Goal: Task Accomplishment & Management: Use online tool/utility

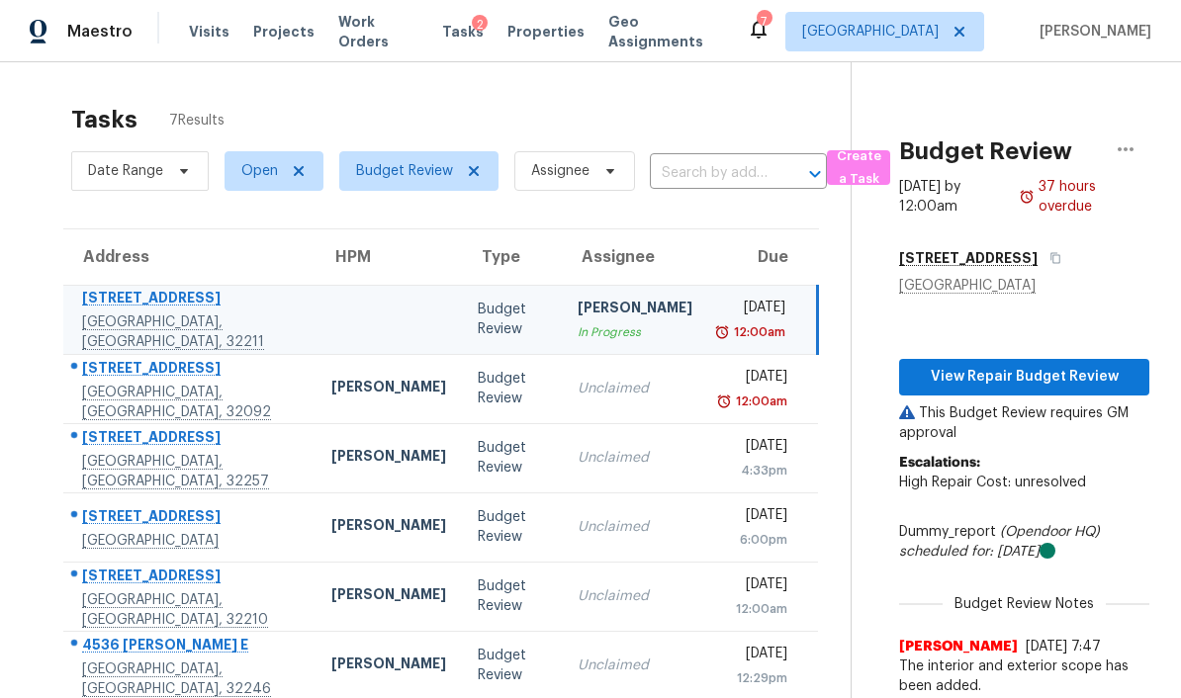
scroll to position [62, 0]
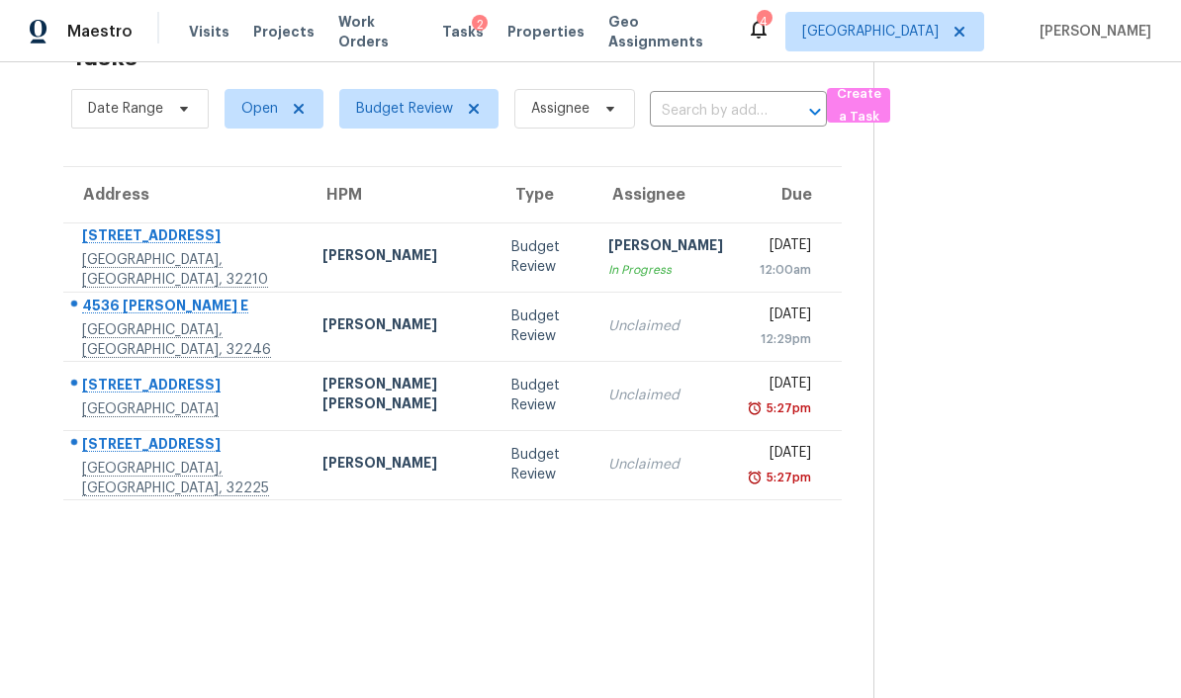
click at [539, 11] on div "Maestro Visits Projects Work Orders Tasks 2 Properties Geo Assignments 4 Jackso…" at bounding box center [590, 31] width 1181 height 62
click at [544, 35] on span "Properties" at bounding box center [545, 32] width 77 height 20
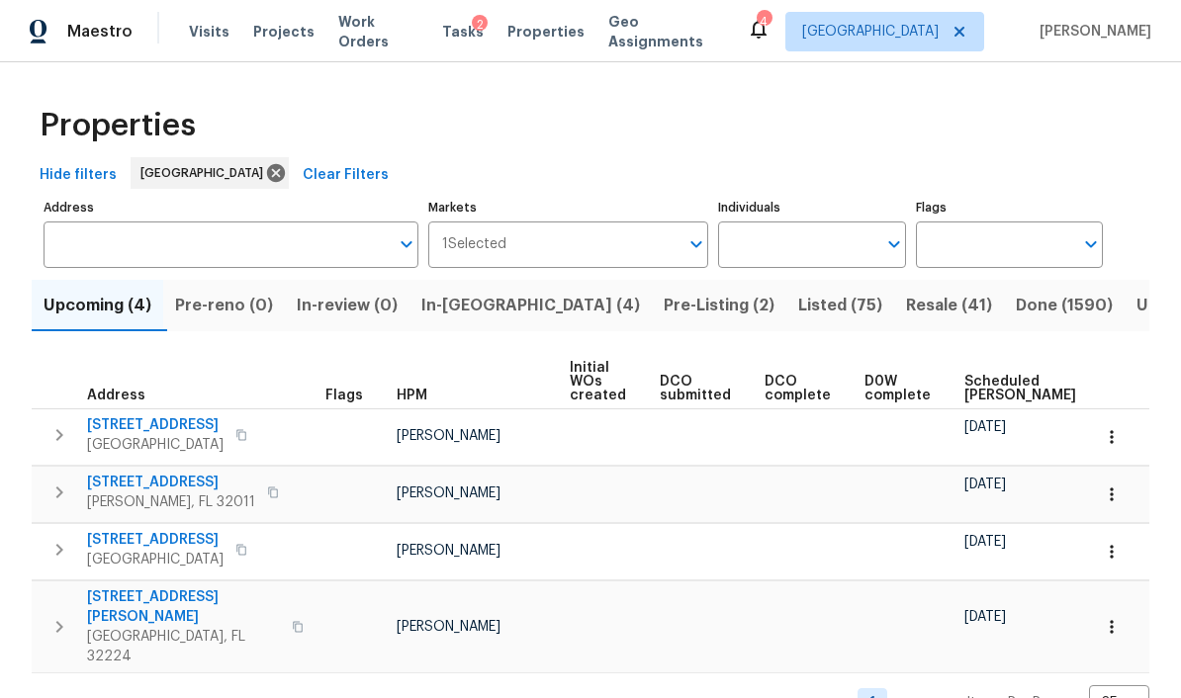
click at [201, 260] on input "Address" at bounding box center [216, 244] width 345 height 46
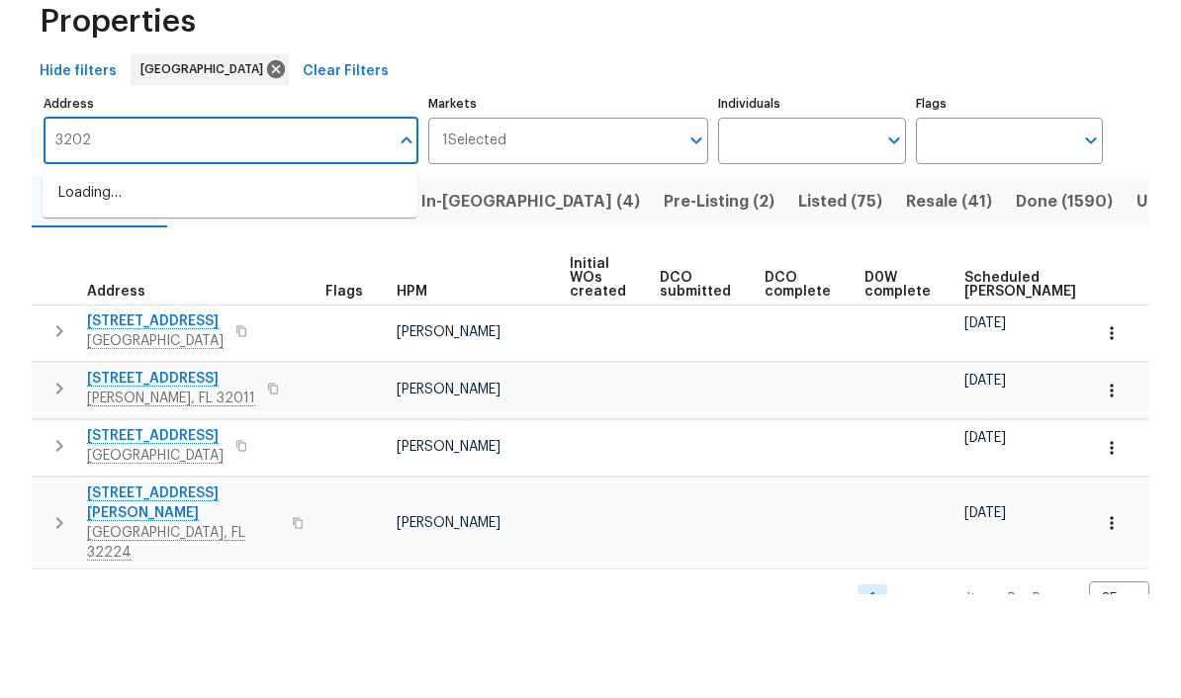
type input "3202"
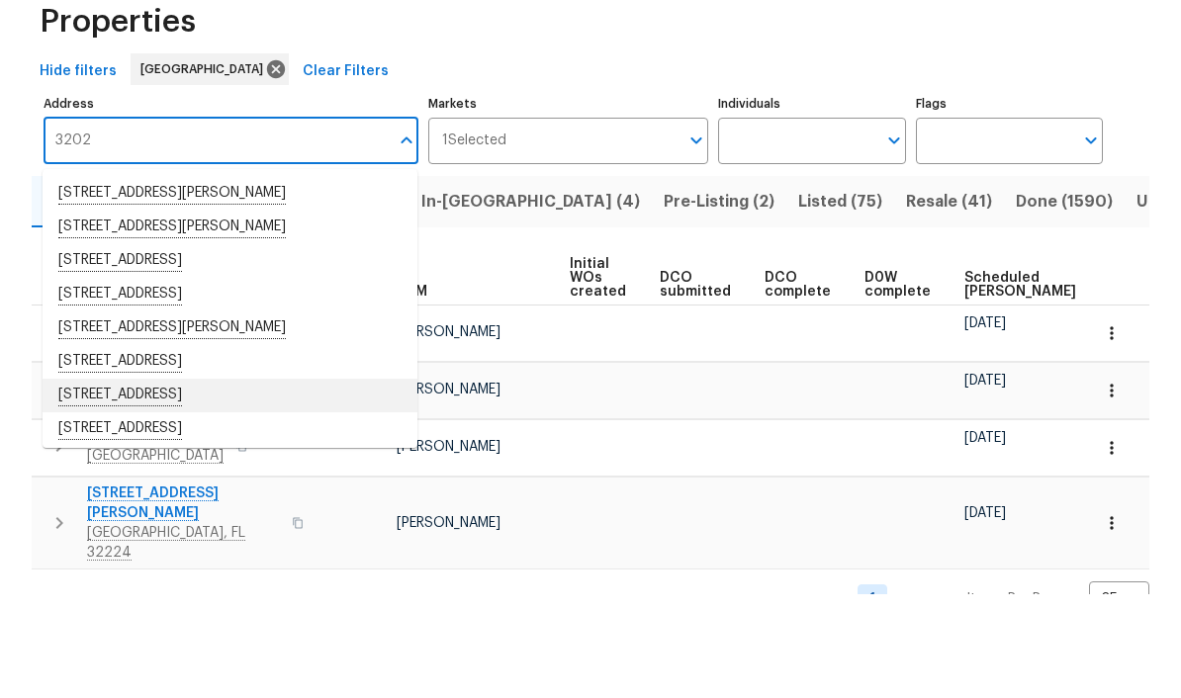
click at [280, 483] on li "3202 Tiger Hole Rd Jacksonville FL 32216" at bounding box center [230, 500] width 375 height 34
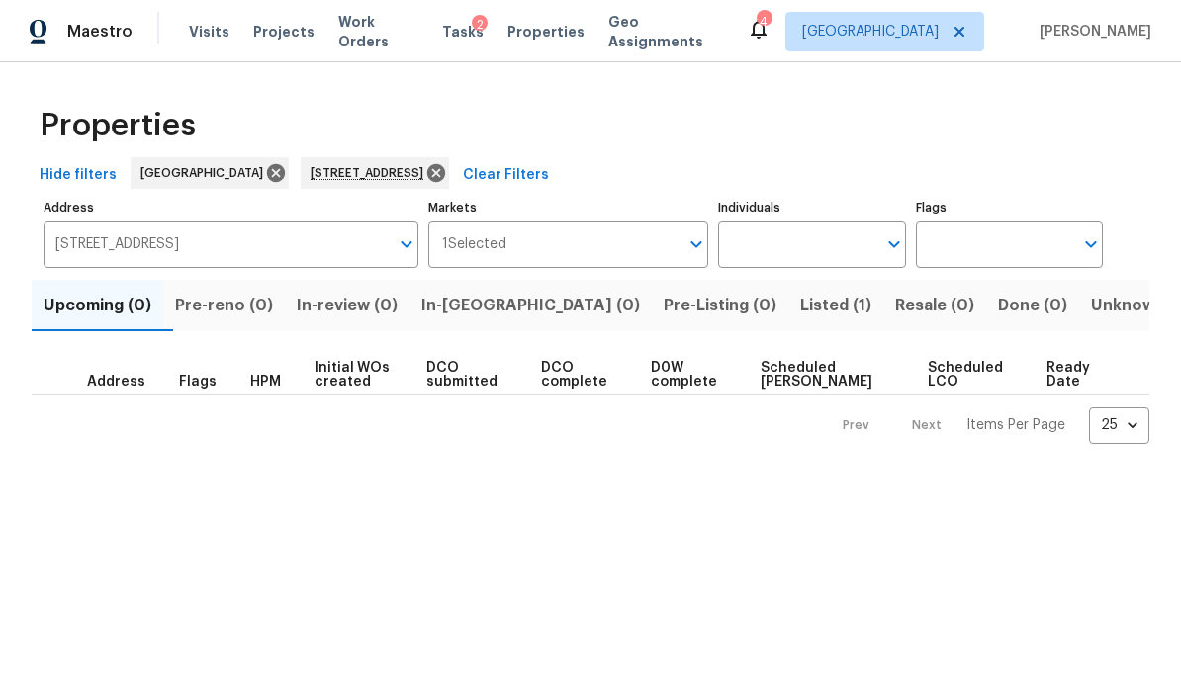
click at [800, 302] on span "Listed (1)" at bounding box center [835, 306] width 71 height 28
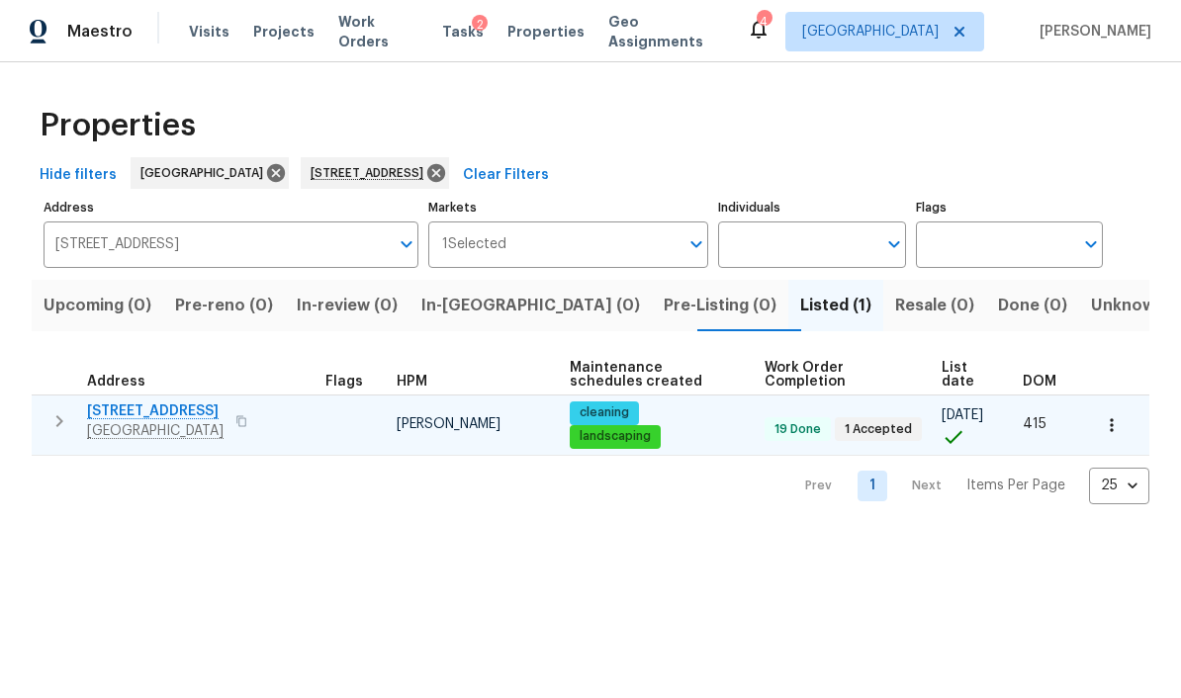
click at [146, 409] on span "[STREET_ADDRESS]" at bounding box center [155, 411] width 136 height 20
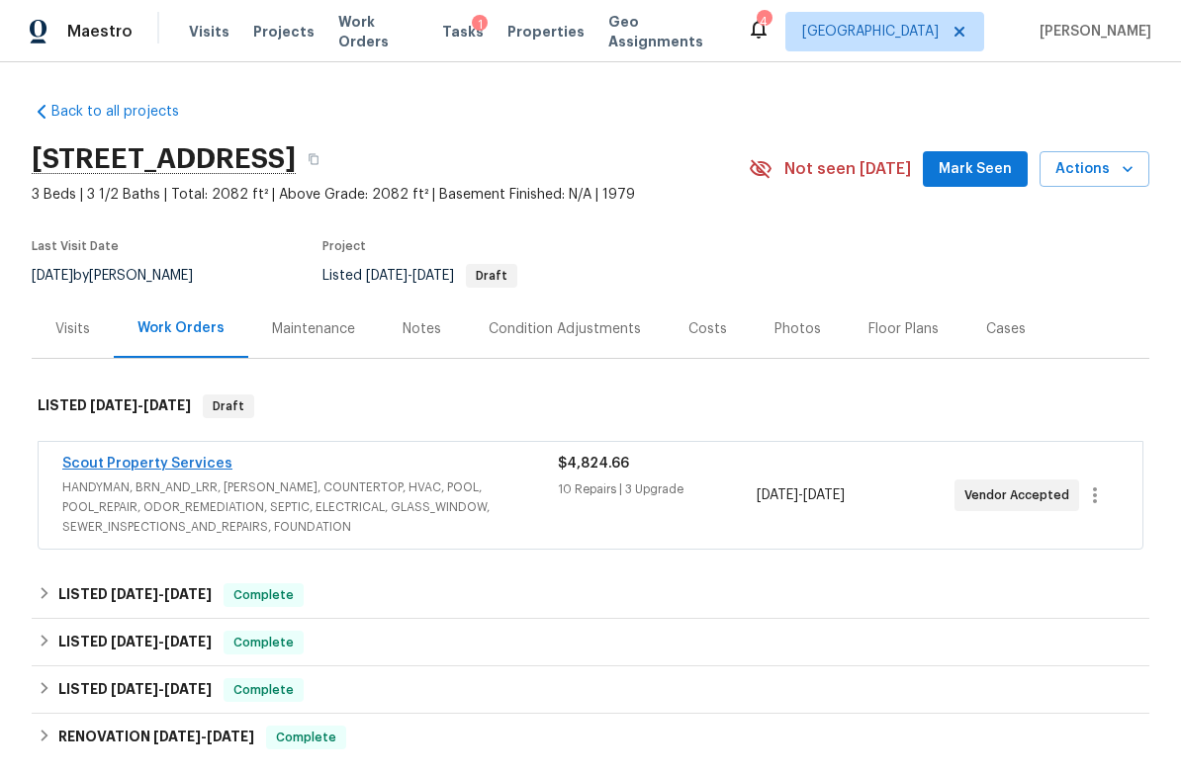
click at [121, 469] on link "Scout Property Services" at bounding box center [147, 464] width 170 height 14
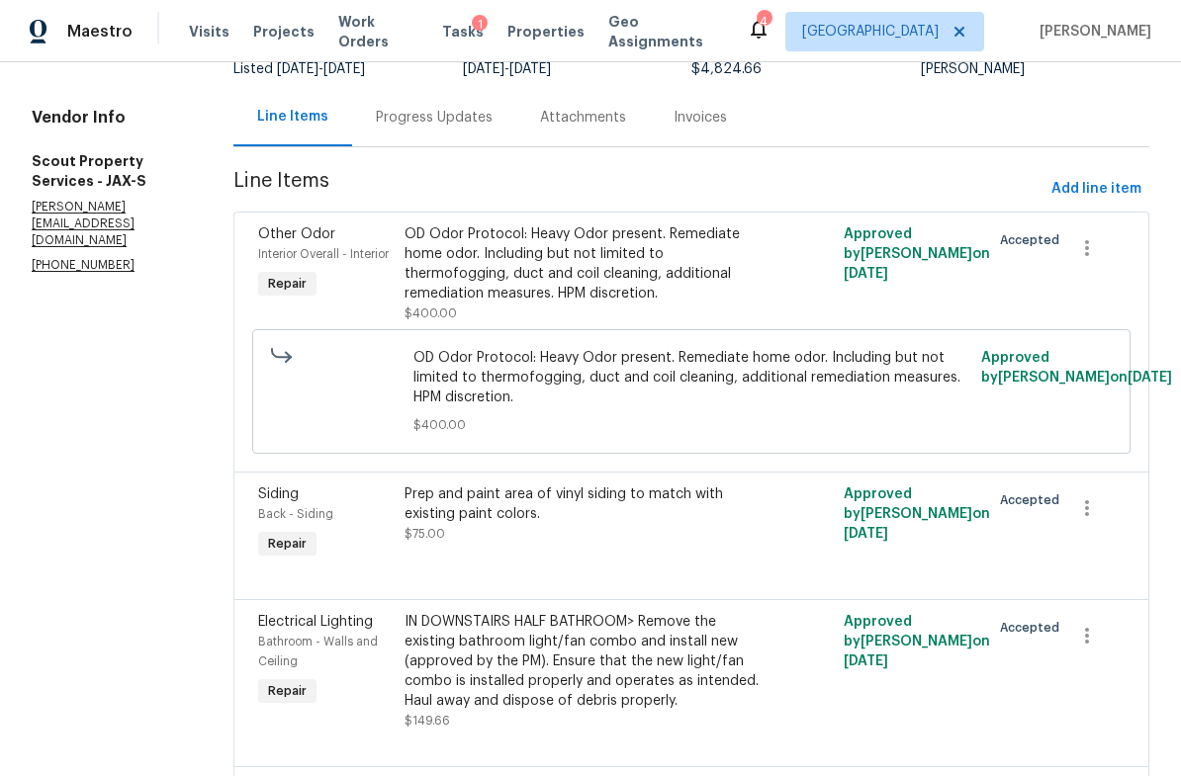
scroll to position [369, 0]
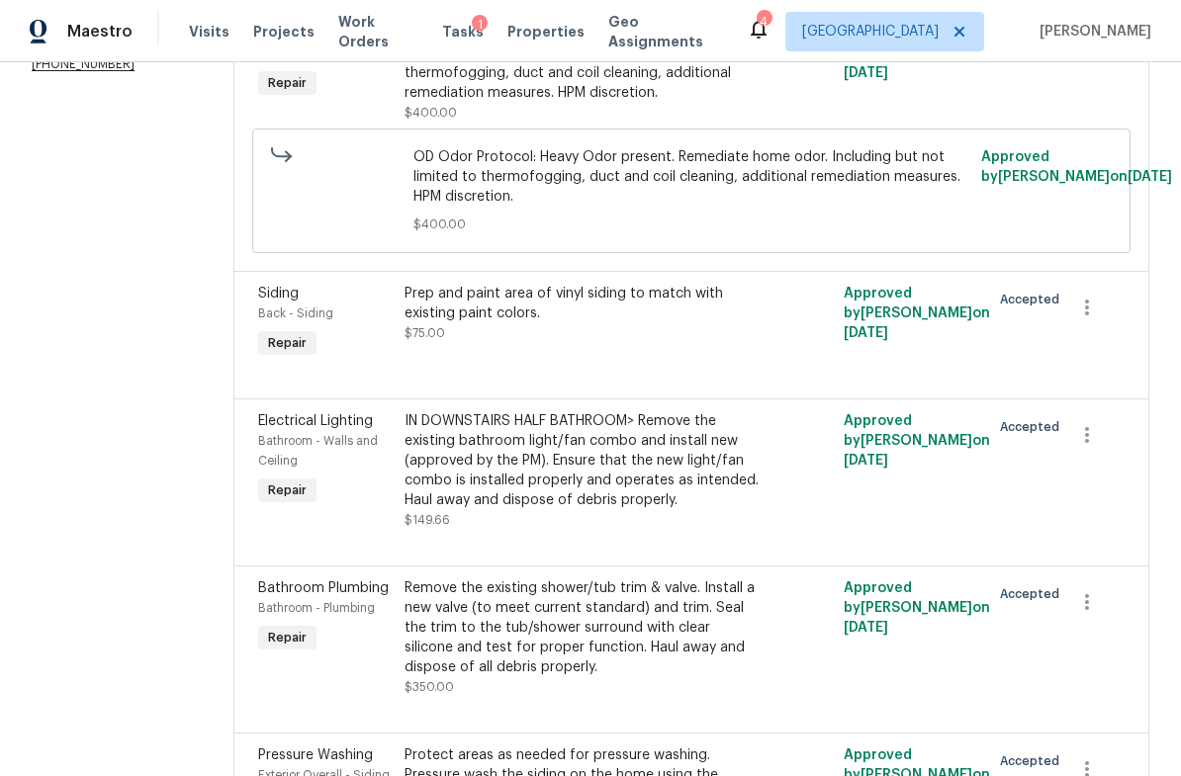
click at [404, 314] on div "Prep and paint area of vinyl siding to match with existing paint colors." at bounding box center [581, 304] width 354 height 40
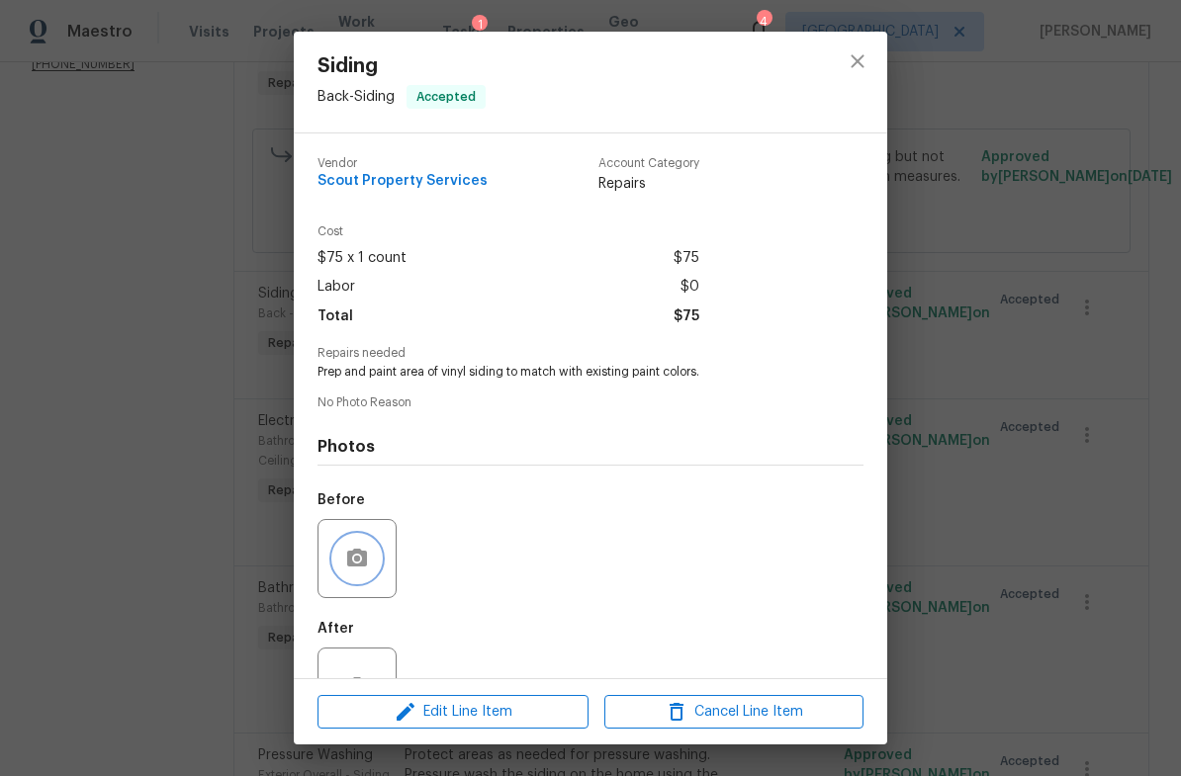
click at [348, 580] on button "button" at bounding box center [356, 558] width 47 height 47
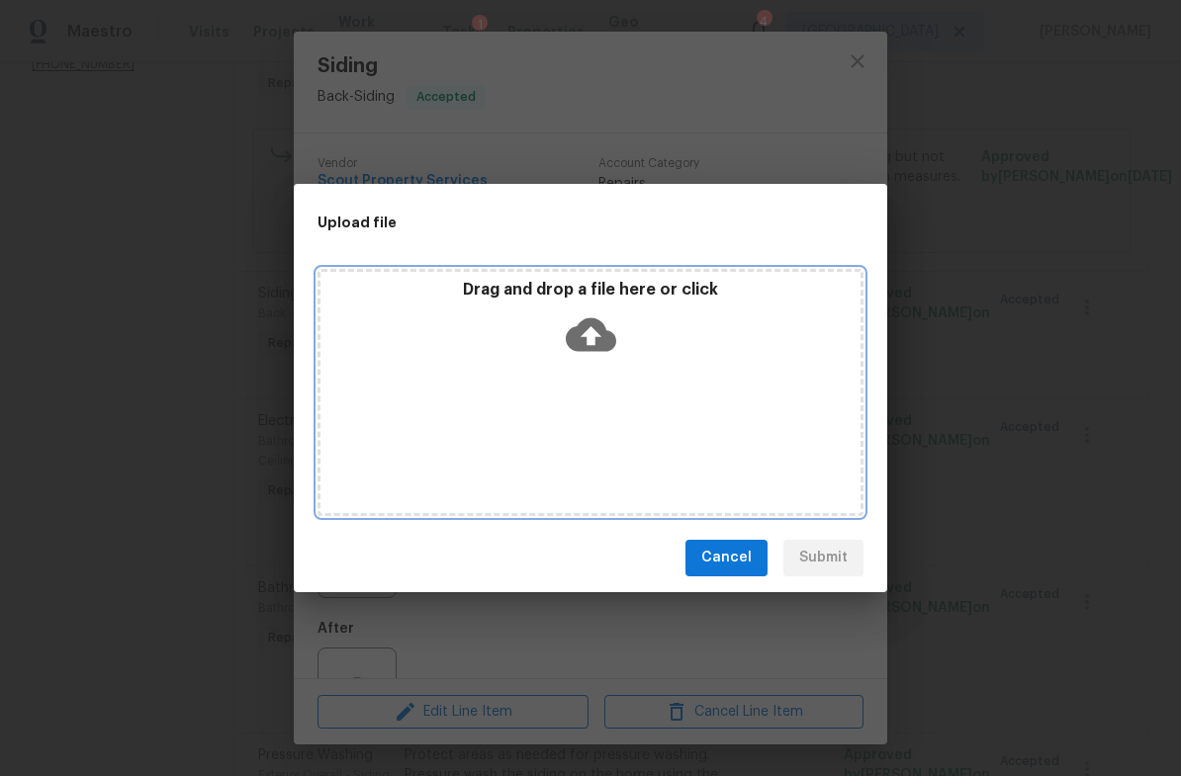
click at [593, 341] on icon at bounding box center [591, 334] width 50 height 50
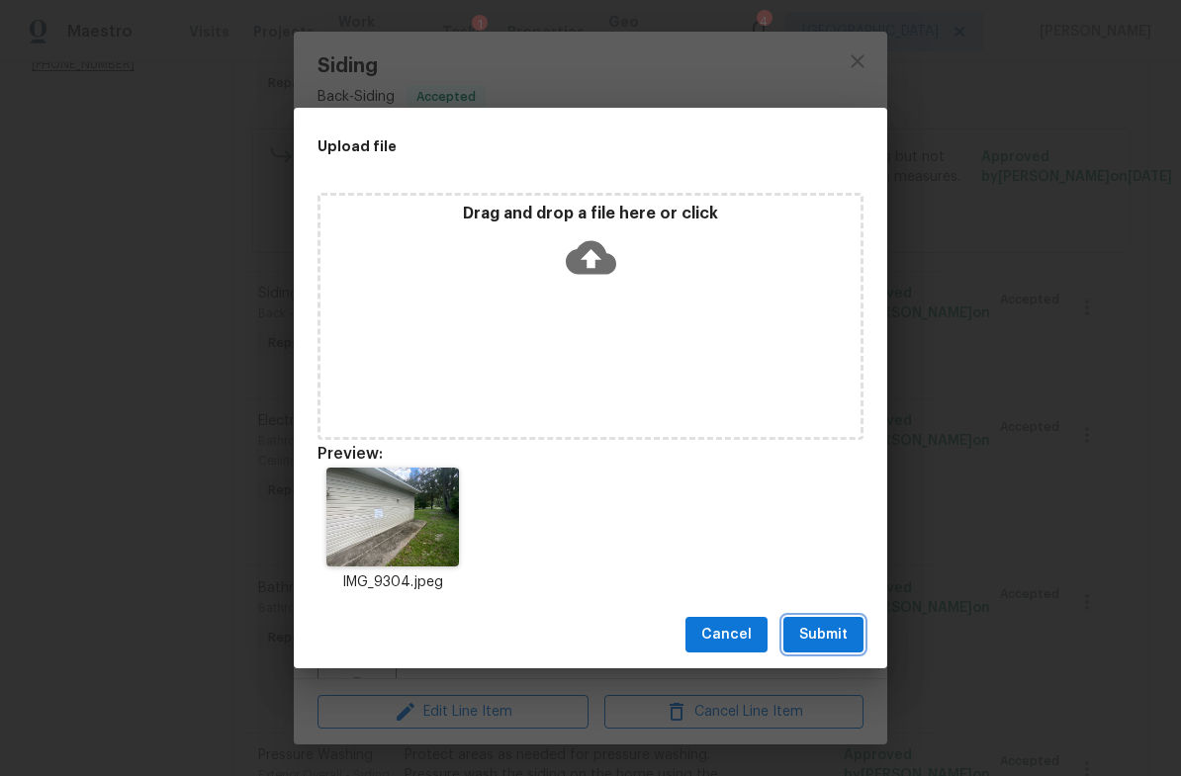
click at [837, 624] on span "Submit" at bounding box center [823, 635] width 48 height 25
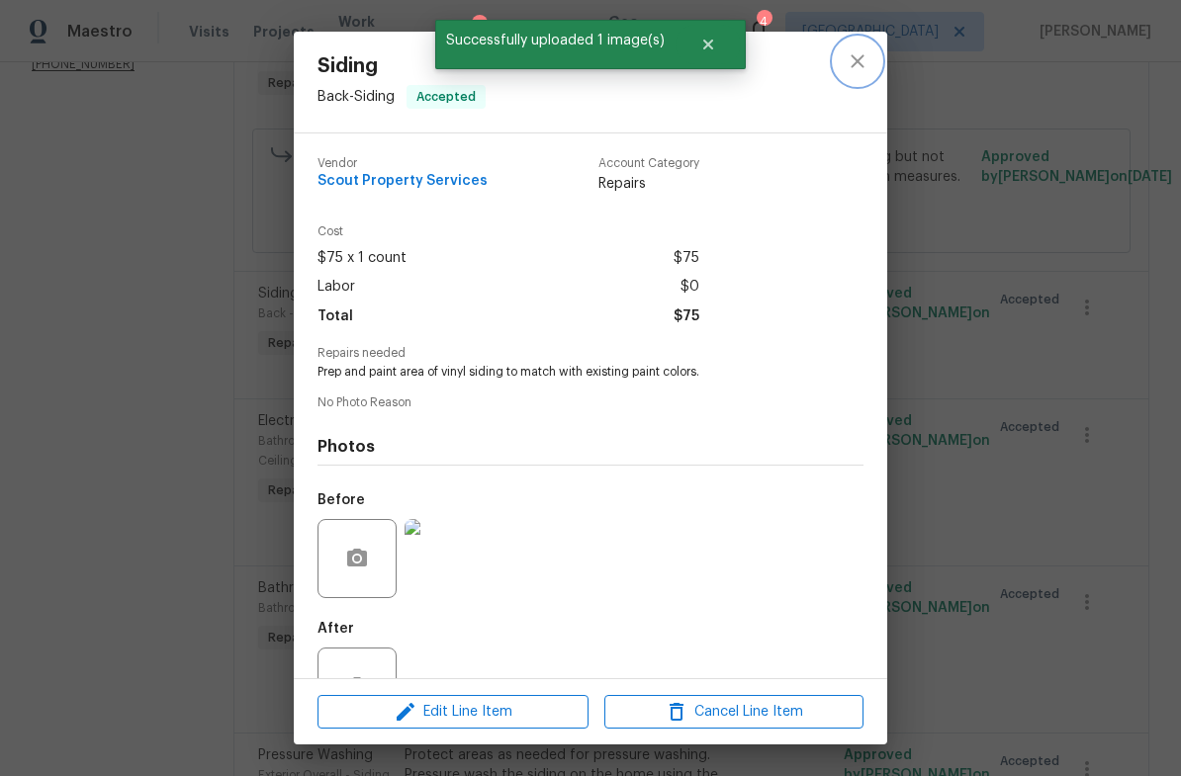
click at [866, 62] on icon "close" at bounding box center [857, 61] width 24 height 24
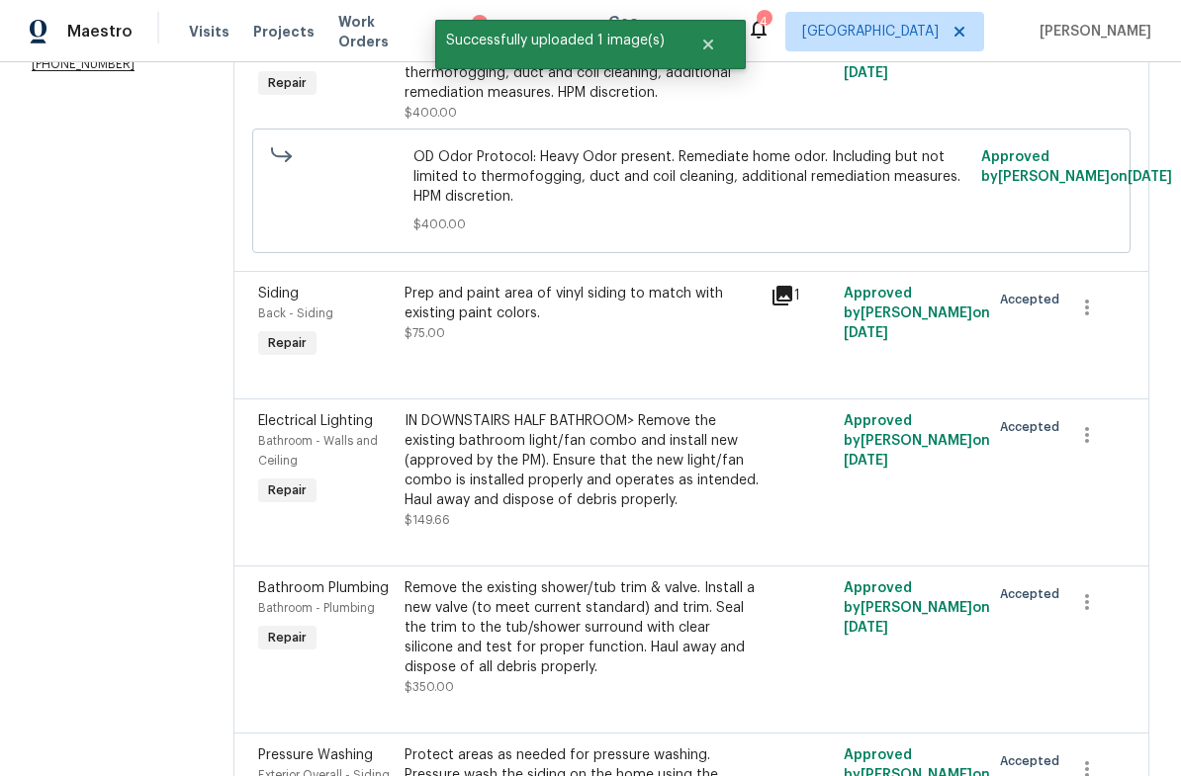
click at [404, 482] on div "IN DOWNSTAIRS HALF BATHROOM> Remove the existing bathroom light/fan combo and i…" at bounding box center [581, 460] width 354 height 99
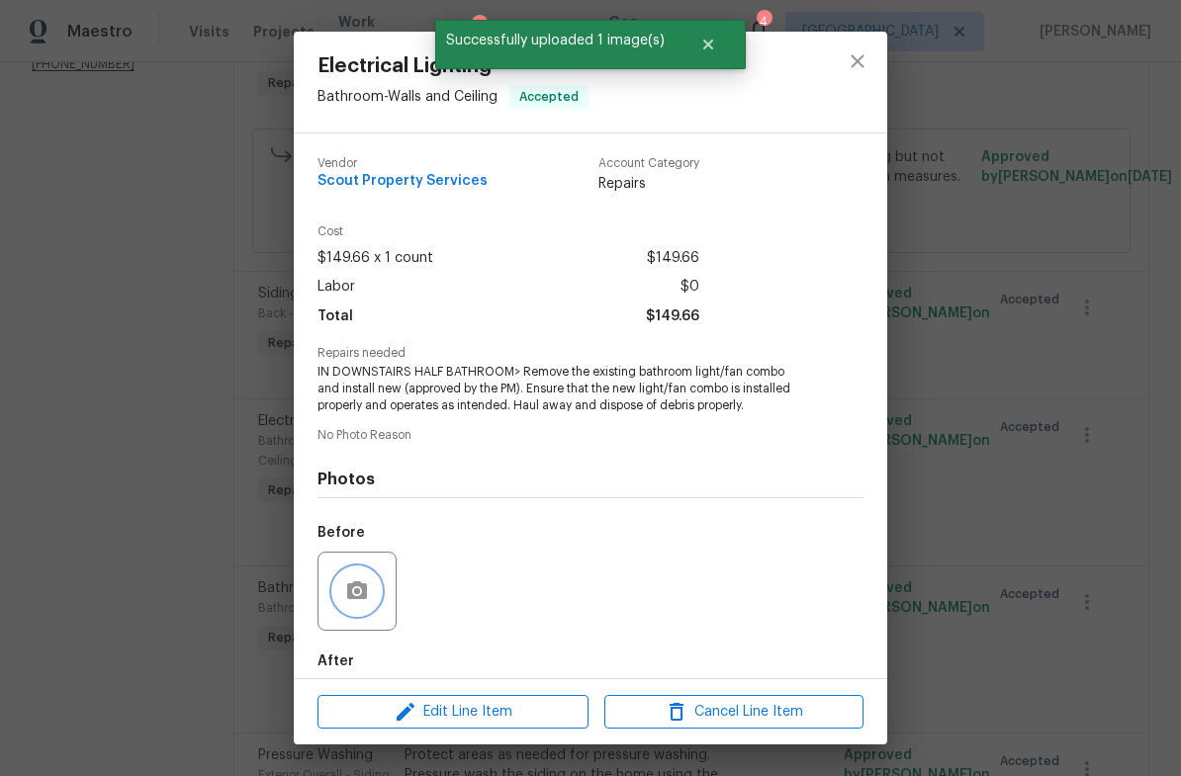
click at [374, 592] on button "button" at bounding box center [356, 591] width 47 height 47
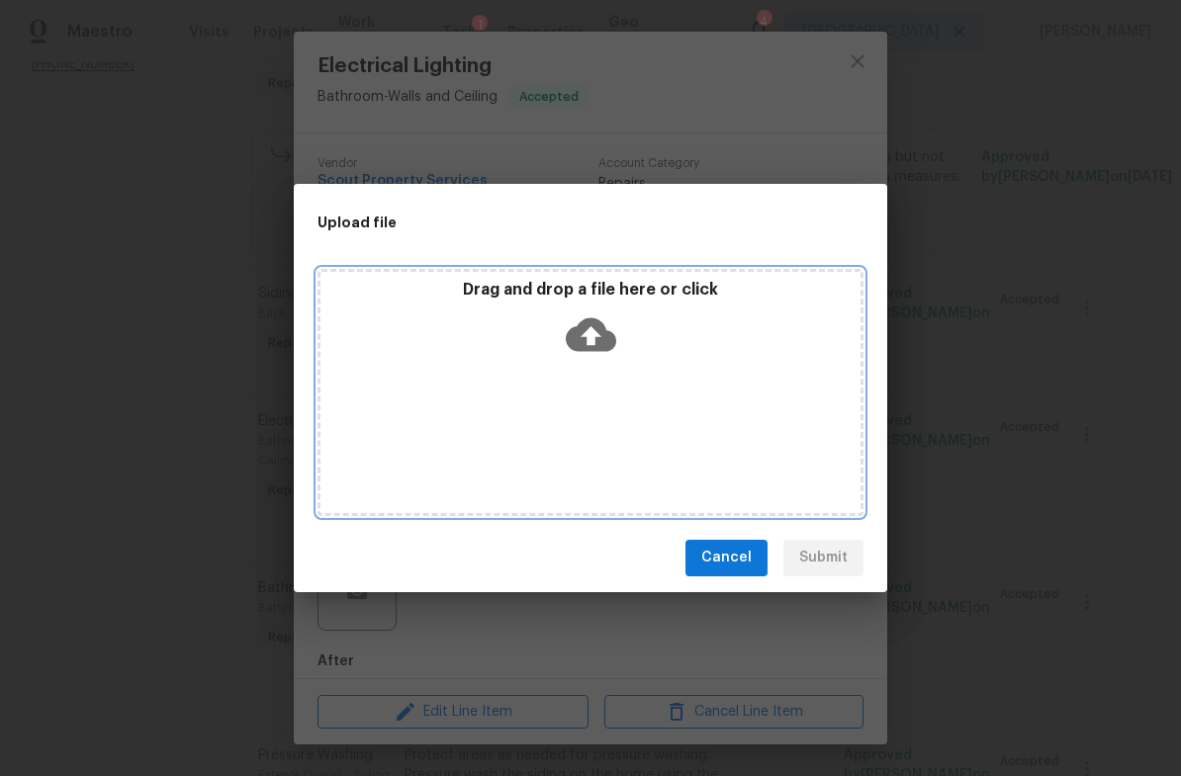
click at [580, 335] on icon at bounding box center [591, 334] width 50 height 34
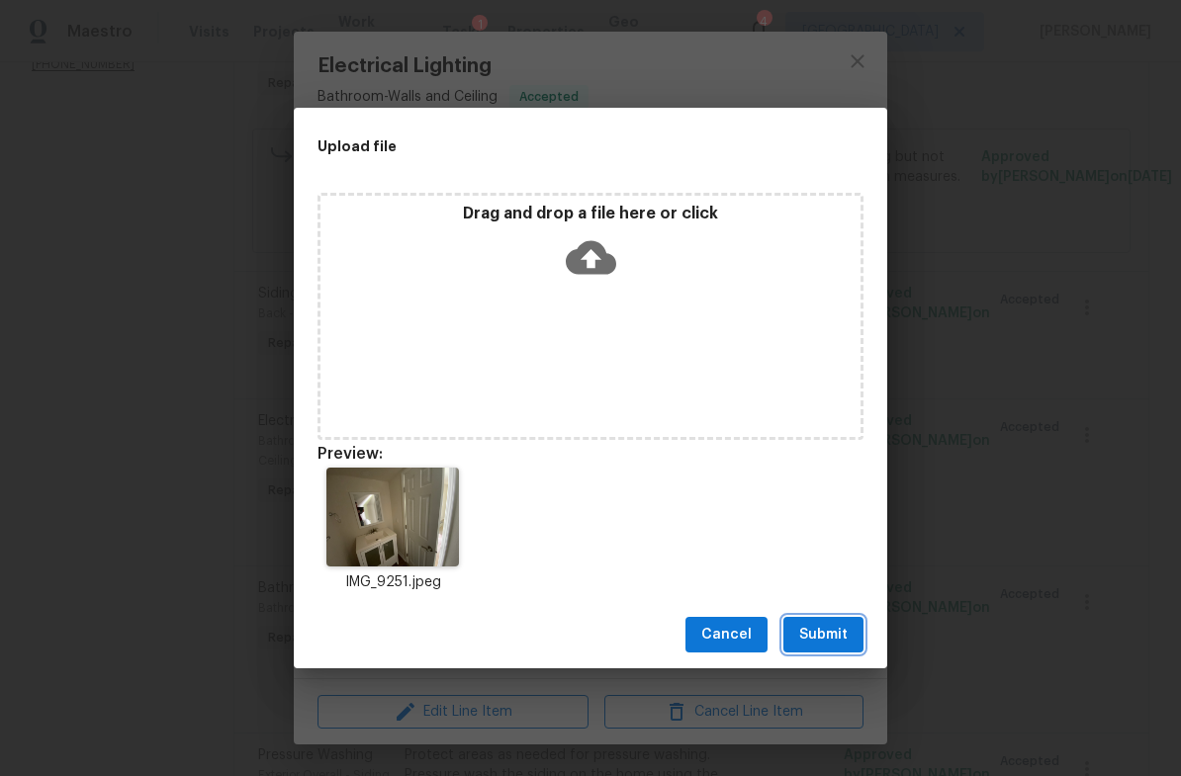
click at [839, 629] on span "Submit" at bounding box center [823, 635] width 48 height 25
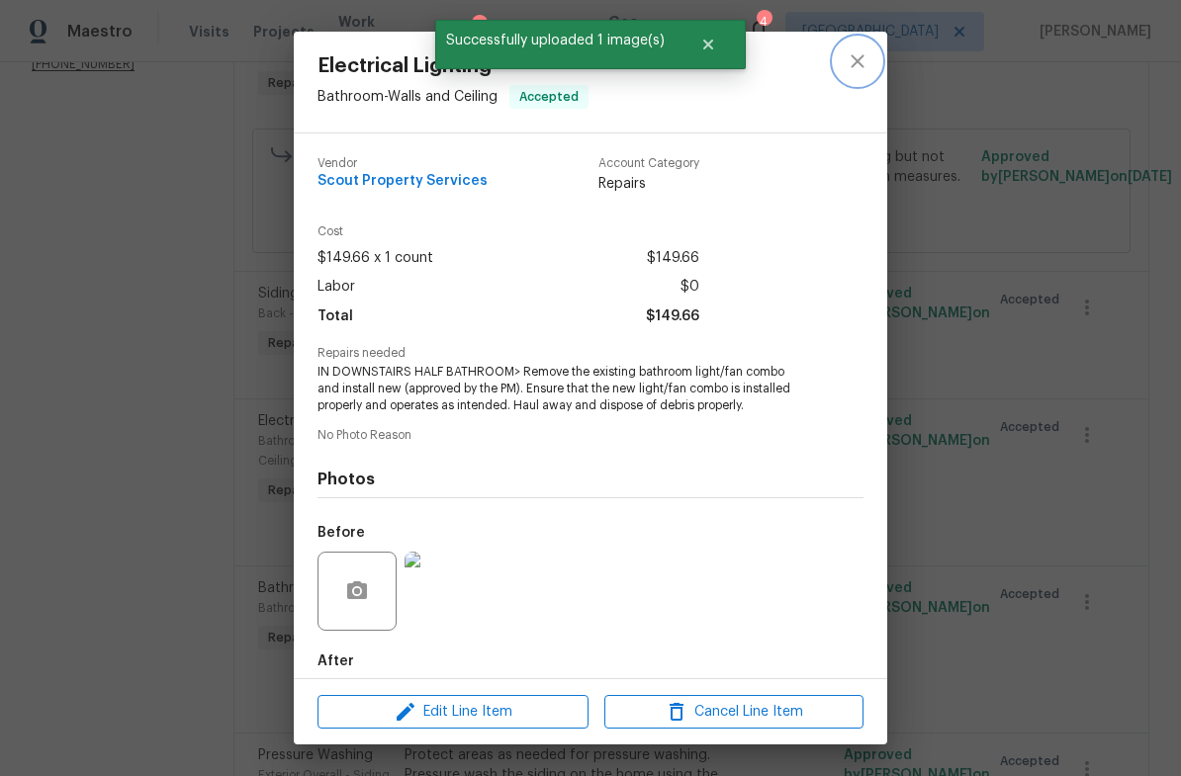
click at [866, 56] on icon "close" at bounding box center [857, 61] width 24 height 24
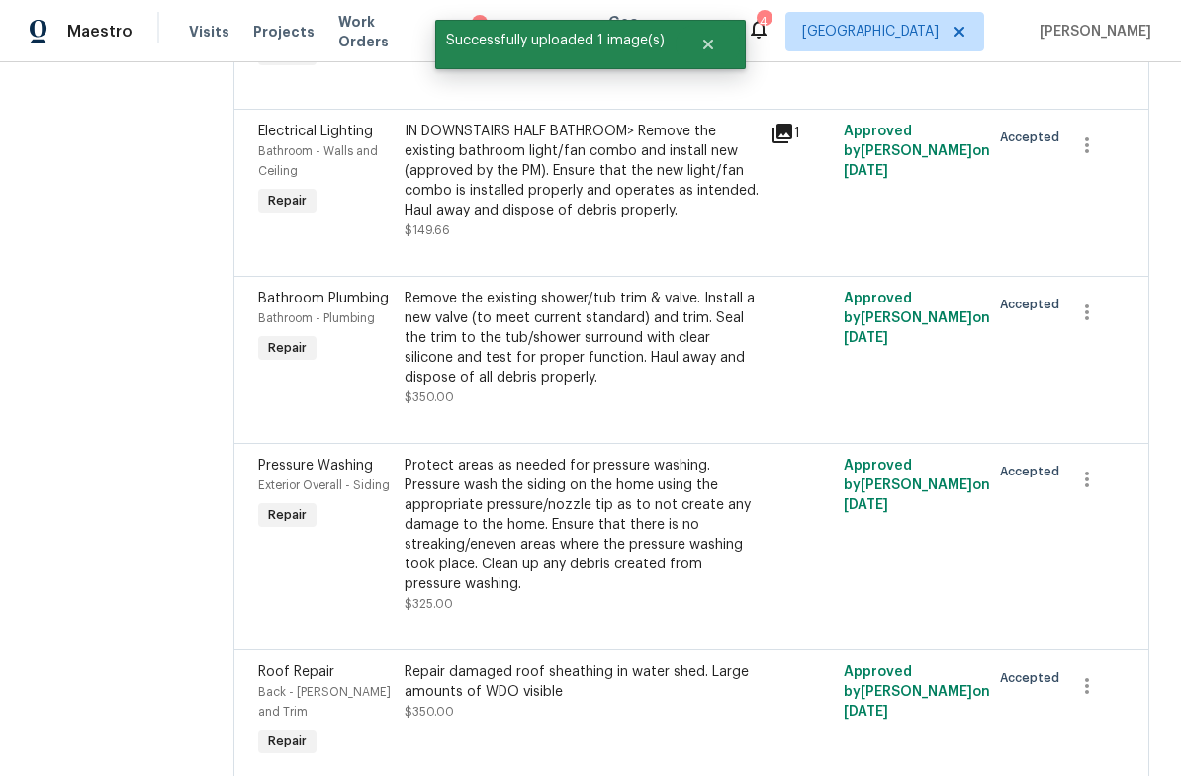
scroll to position [662, 0]
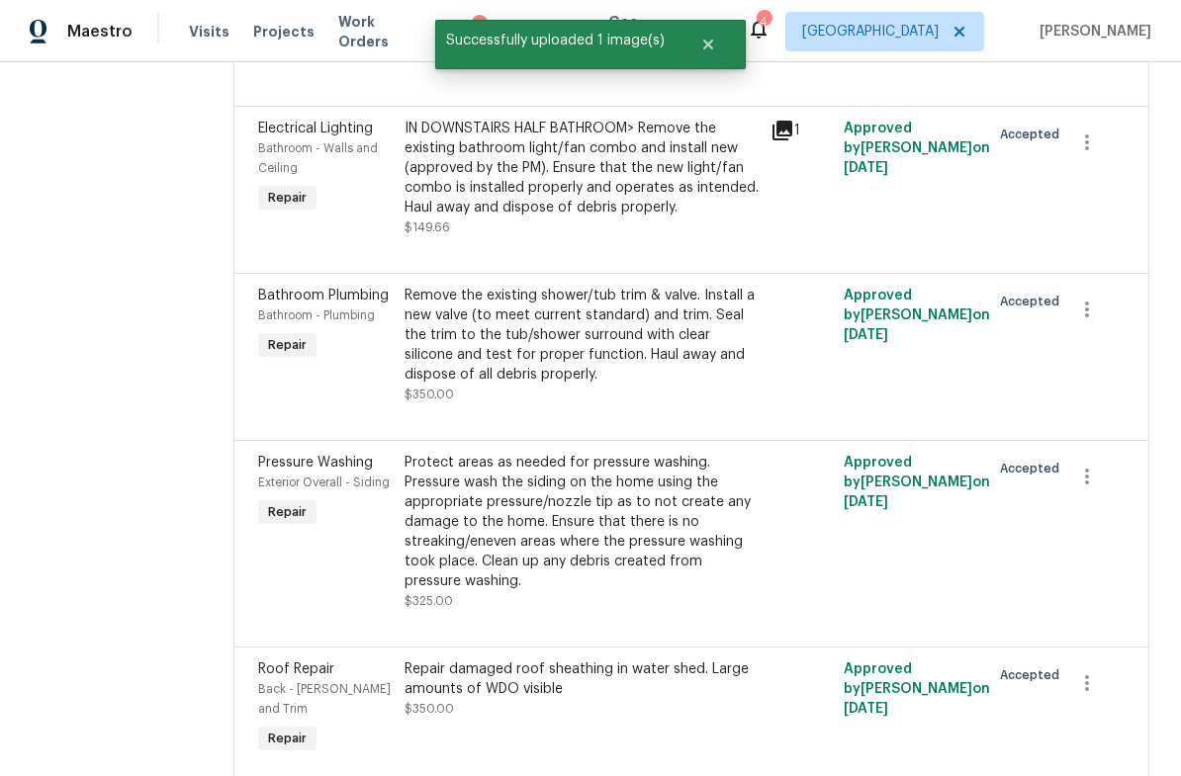
click at [672, 341] on div "Remove the existing shower/tub trim & valve. Install a new valve (to meet curre…" at bounding box center [581, 335] width 354 height 99
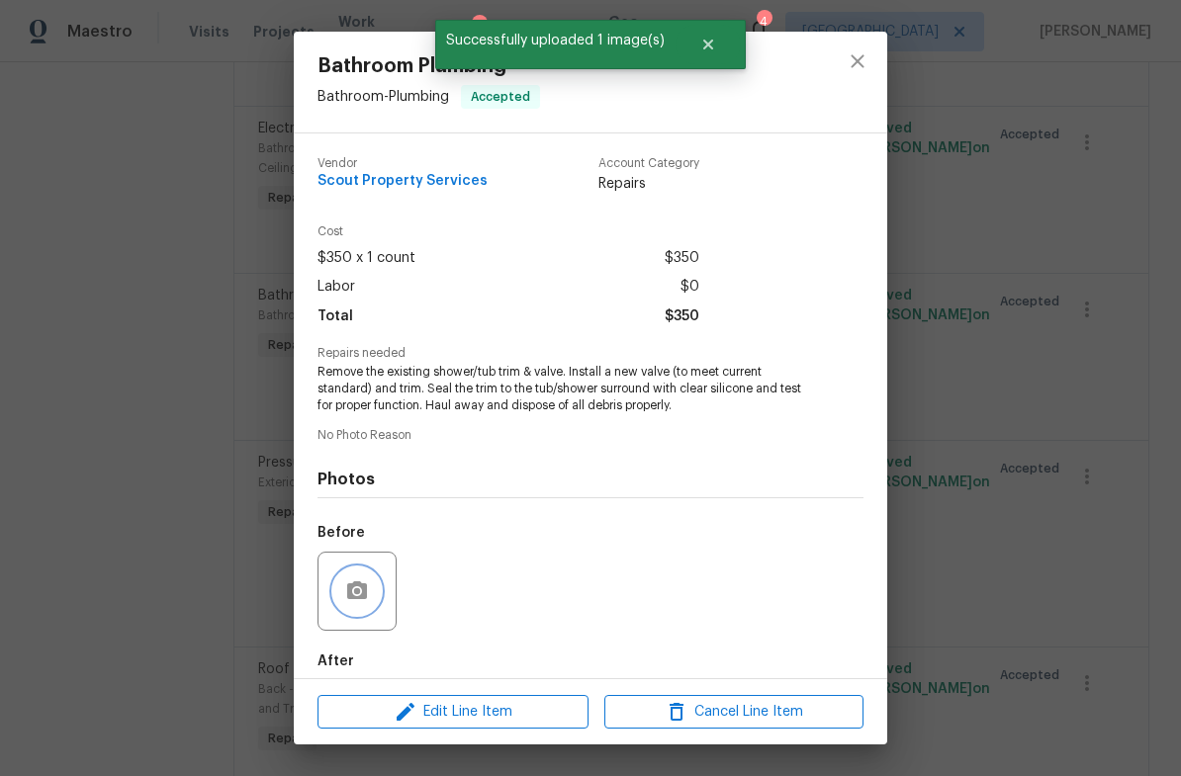
click at [363, 593] on icon "button" at bounding box center [357, 590] width 20 height 18
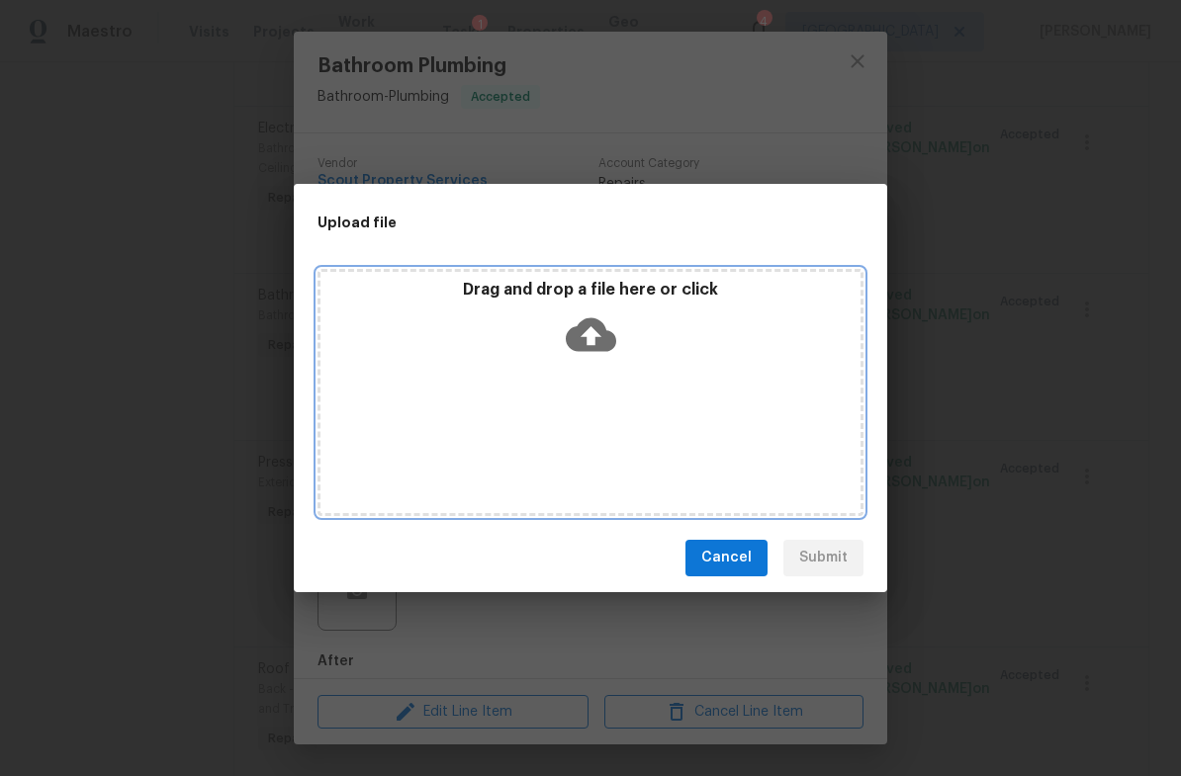
click at [609, 341] on icon at bounding box center [591, 334] width 50 height 34
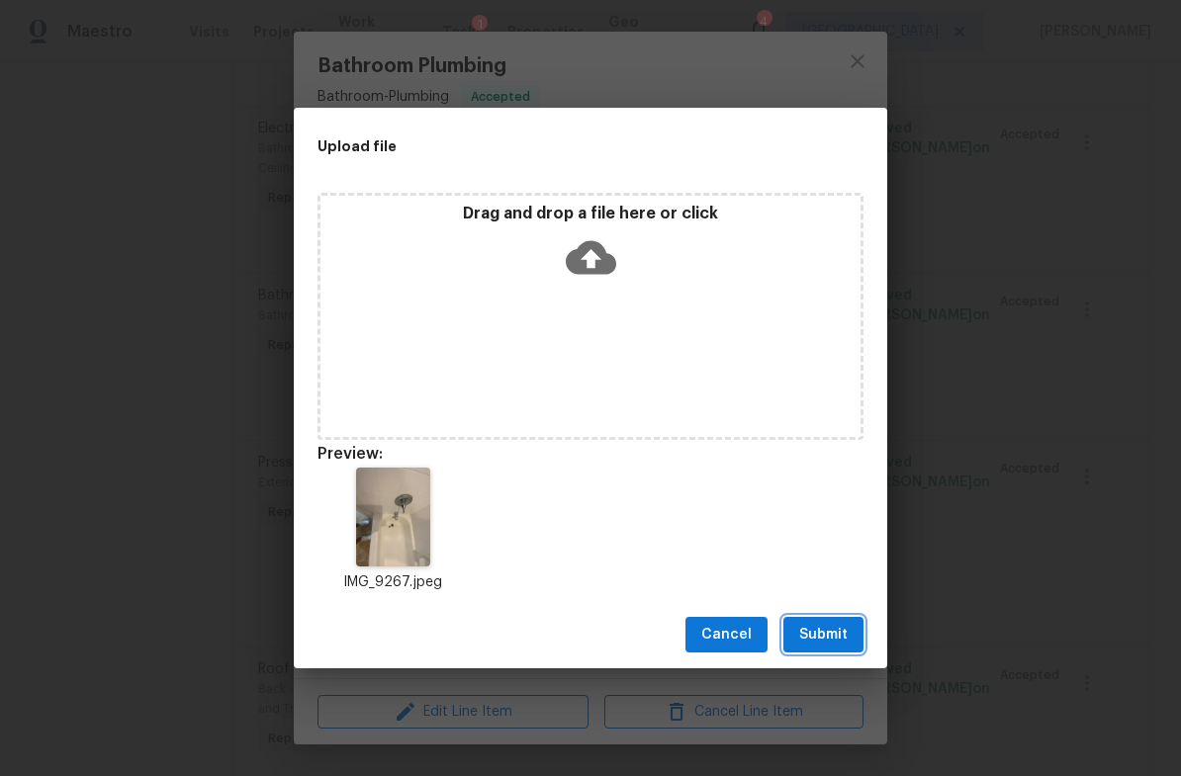
click at [835, 628] on span "Submit" at bounding box center [823, 635] width 48 height 25
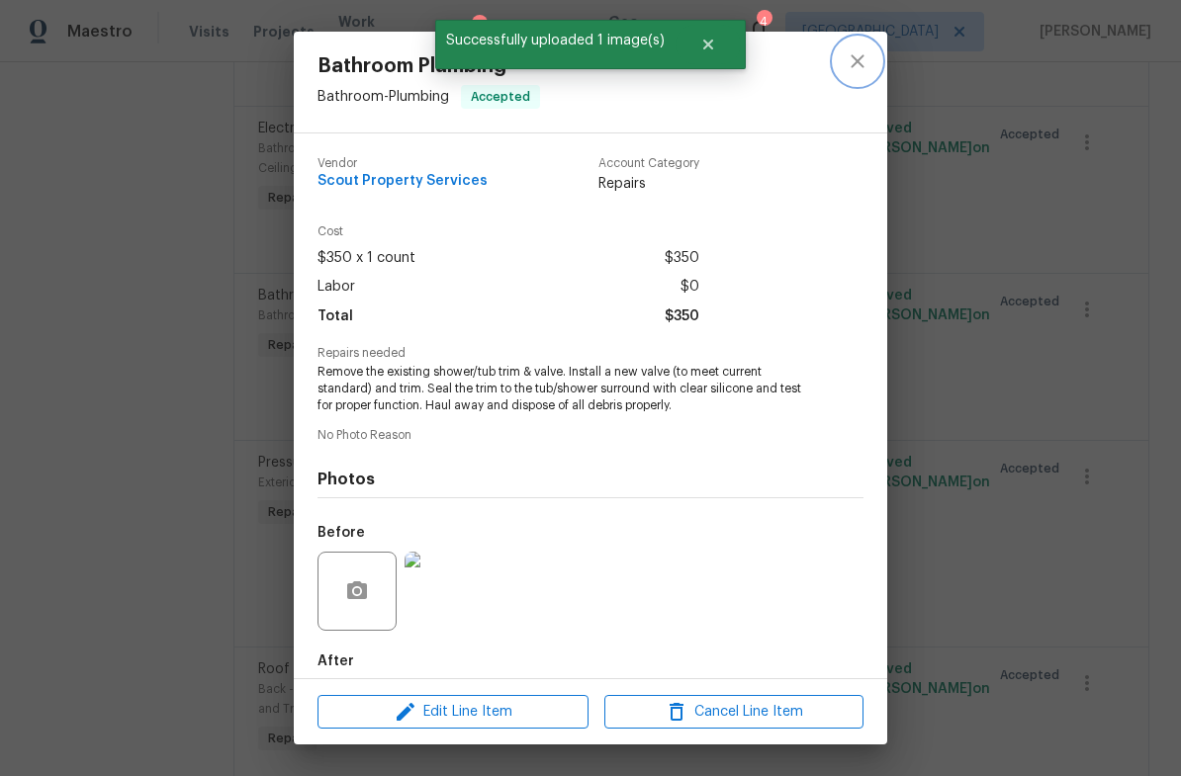
click at [861, 61] on icon "close" at bounding box center [857, 61] width 24 height 24
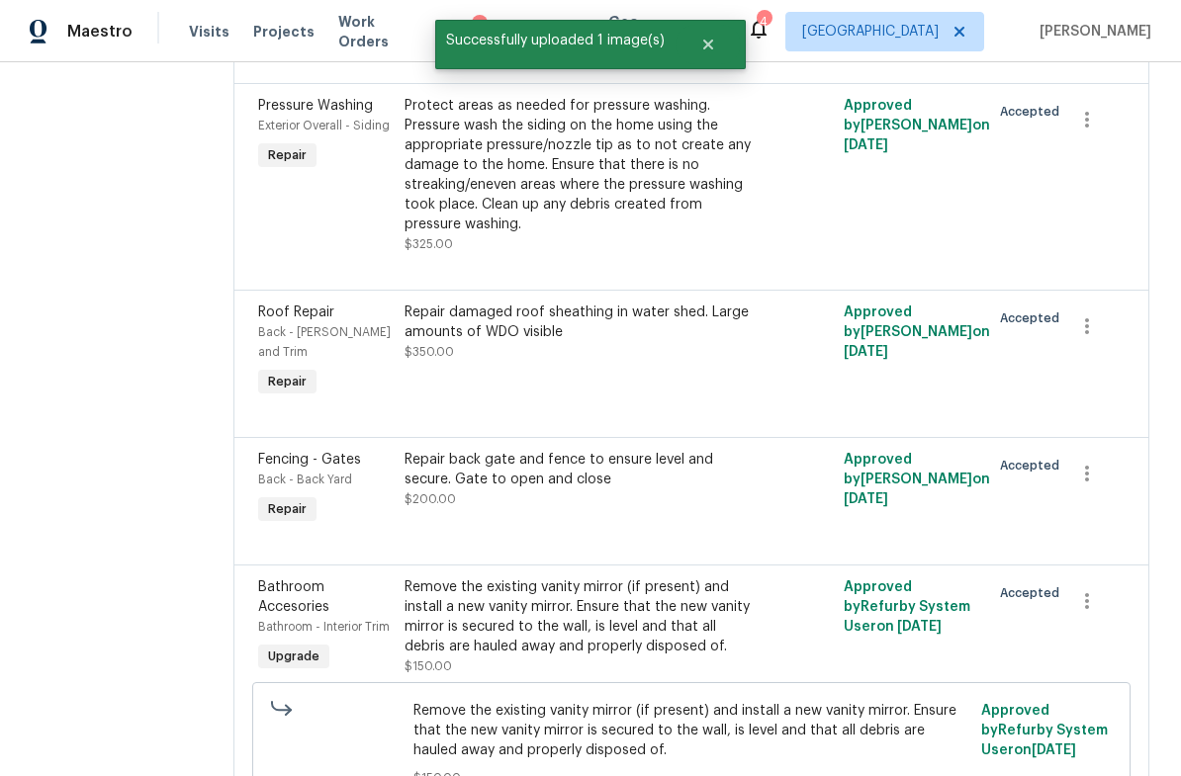
scroll to position [1019, 0]
click at [644, 320] on div "Repair damaged roof sheathing in water shed. Large amounts of WDO visible" at bounding box center [581, 322] width 354 height 40
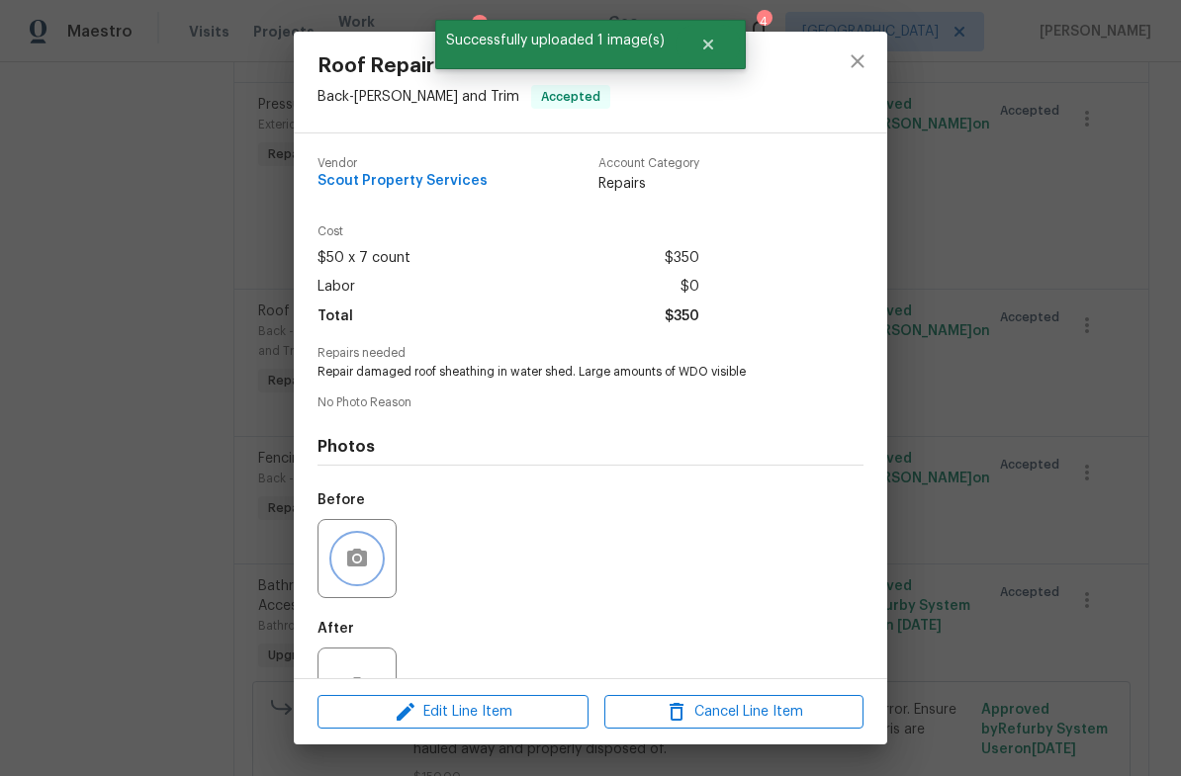
click at [360, 559] on icon "button" at bounding box center [357, 558] width 20 height 18
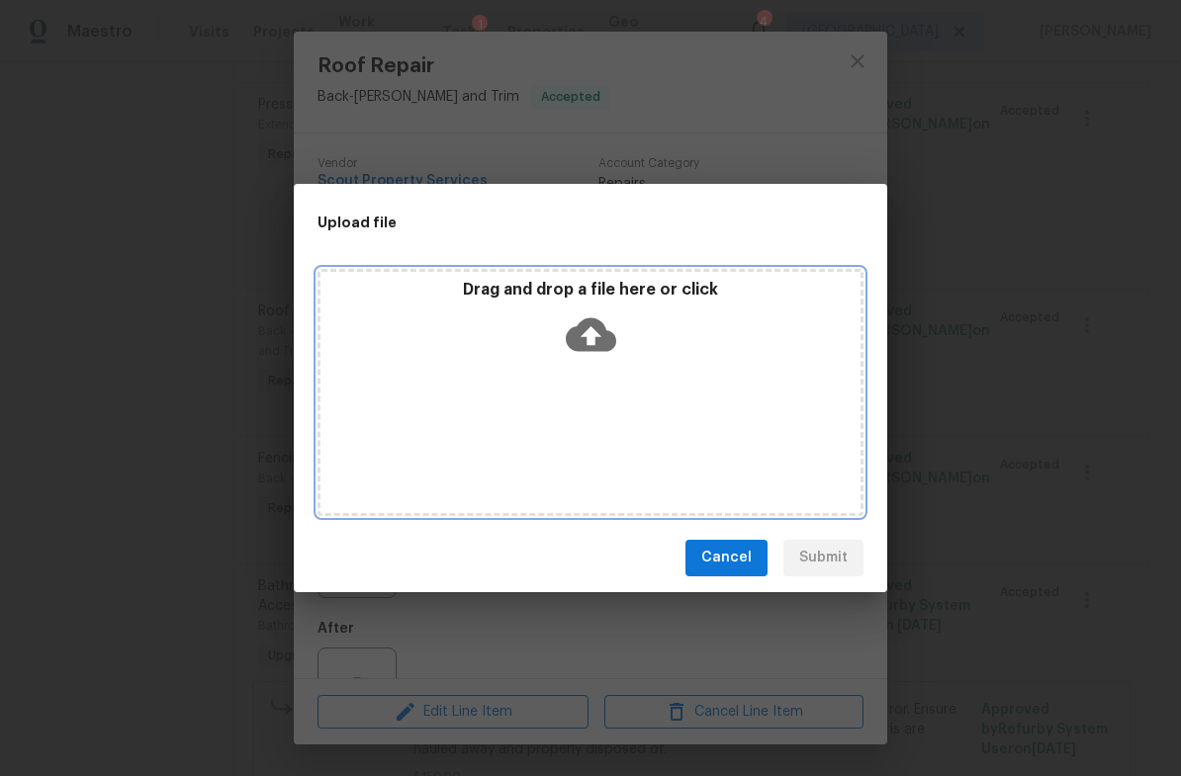
click at [576, 339] on icon at bounding box center [591, 334] width 50 height 34
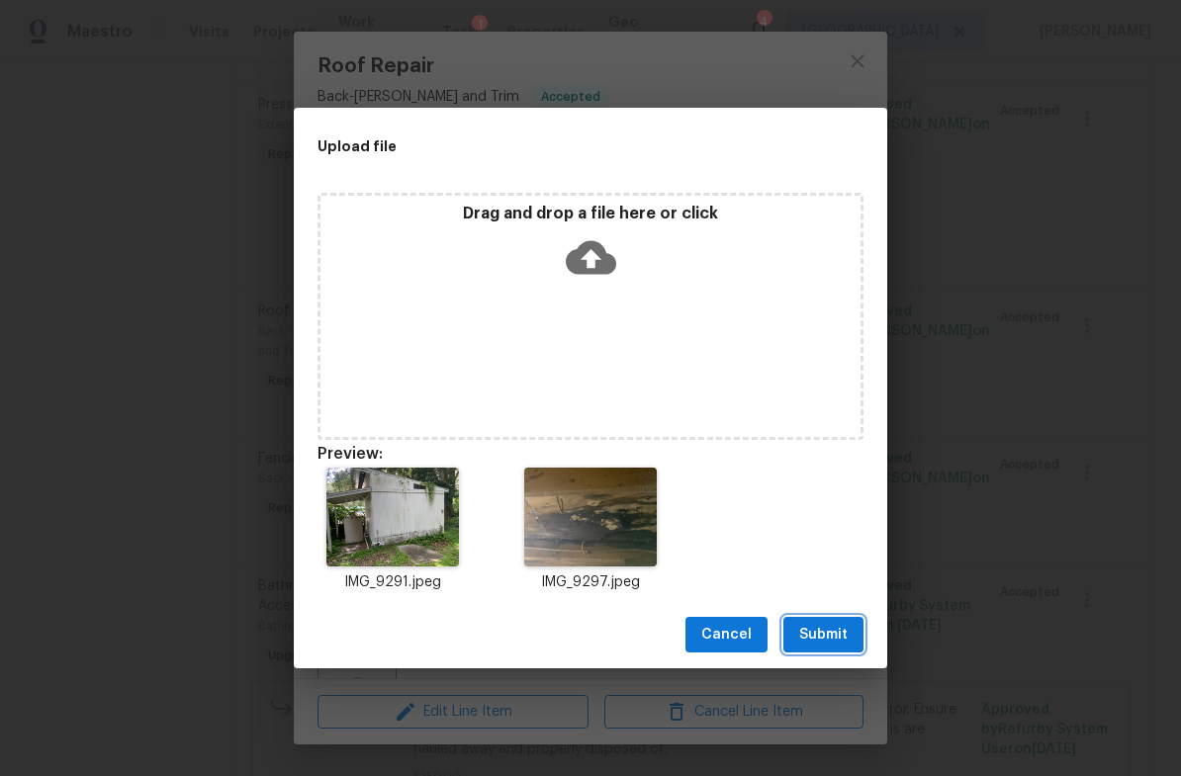
click at [839, 627] on span "Submit" at bounding box center [823, 635] width 48 height 25
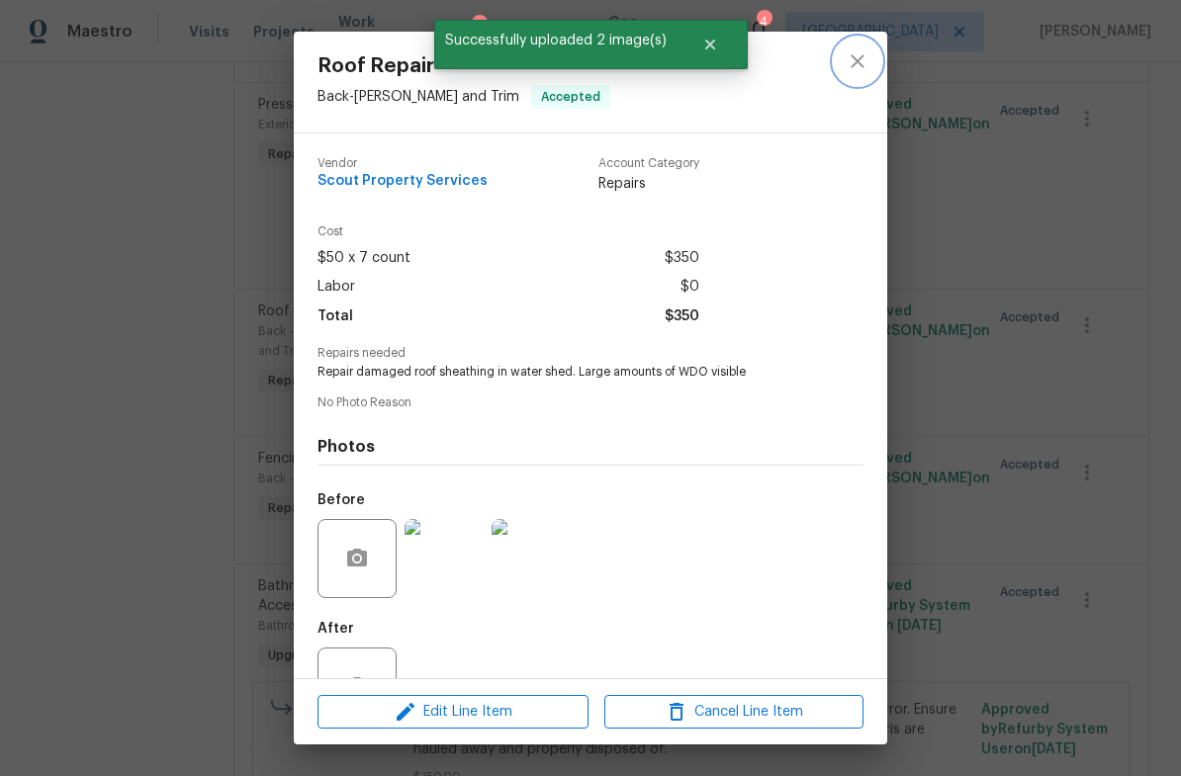
click at [862, 62] on icon "close" at bounding box center [857, 61] width 24 height 24
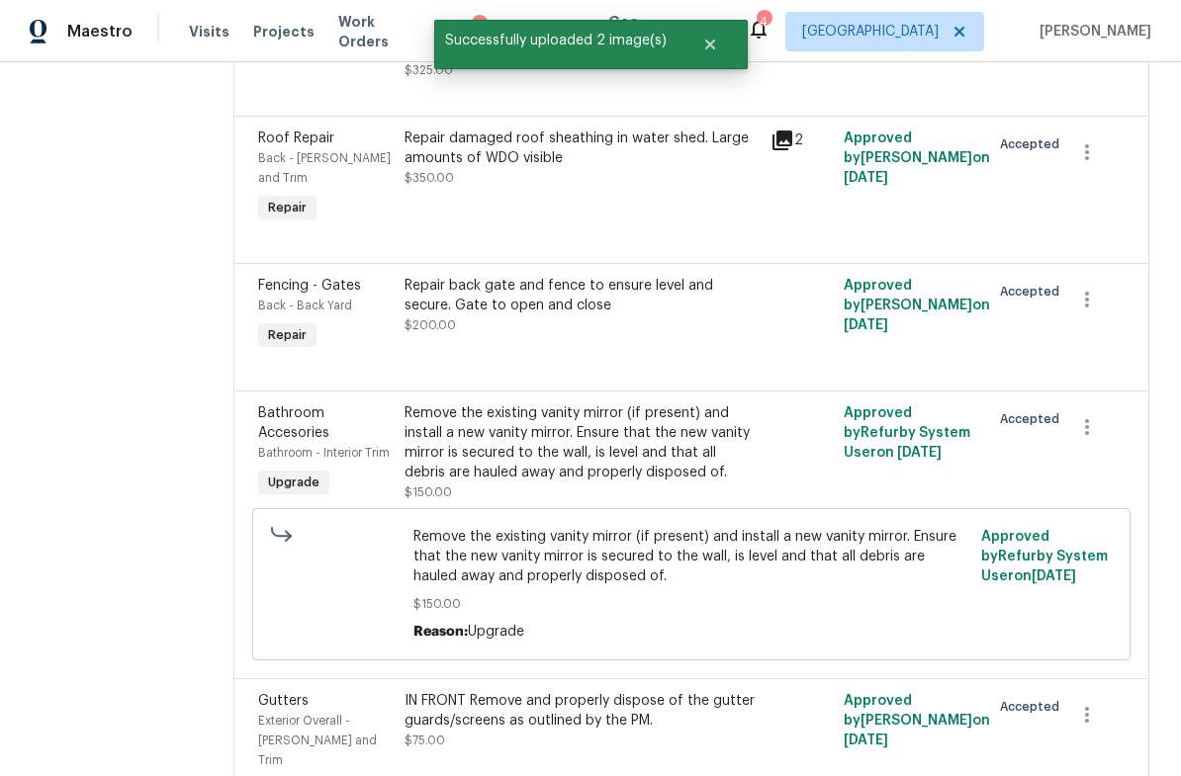
scroll to position [1200, 0]
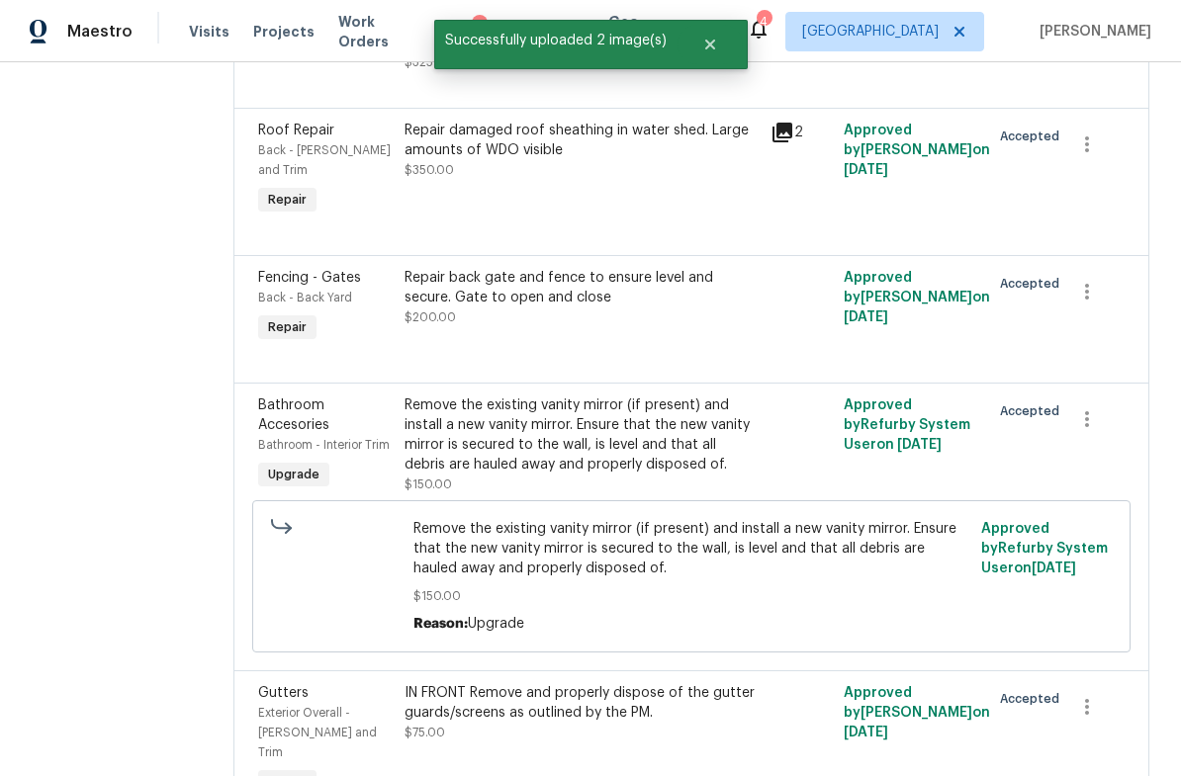
click at [622, 277] on div "Repair back gate and fence to ensure level and secure. Gate to open and close $…" at bounding box center [581, 297] width 354 height 59
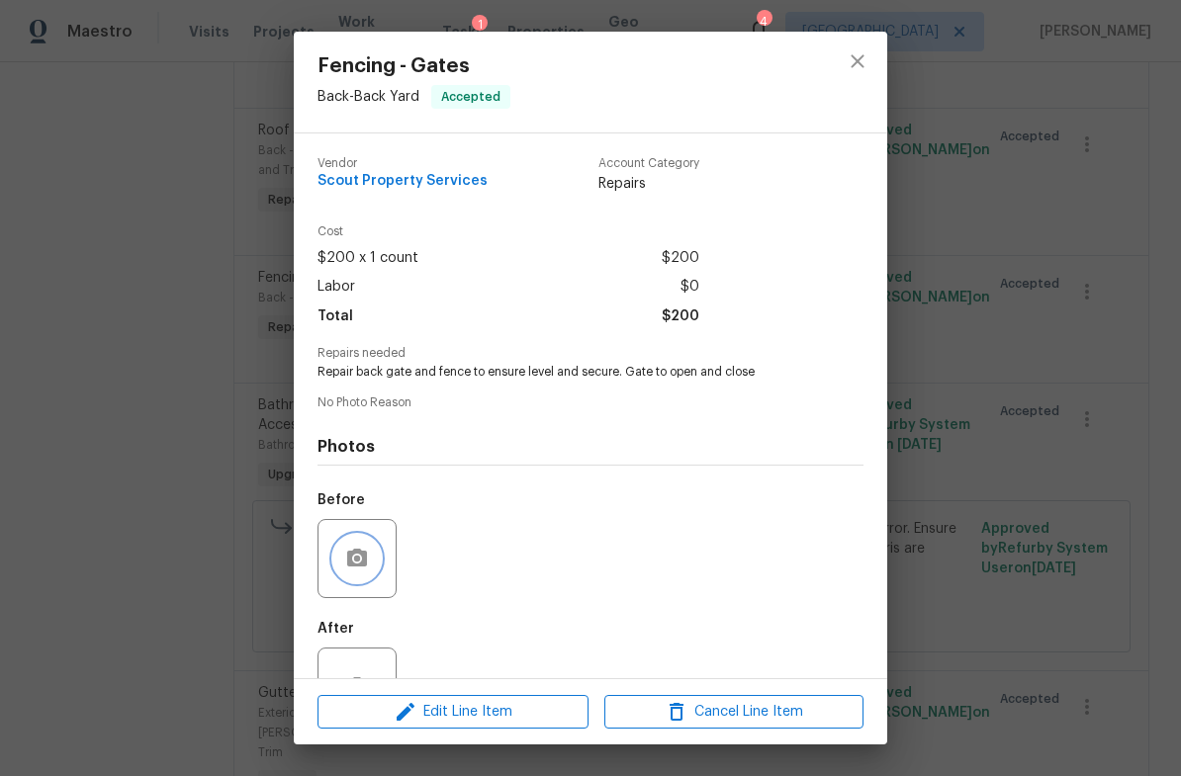
click at [378, 565] on button "button" at bounding box center [356, 558] width 47 height 47
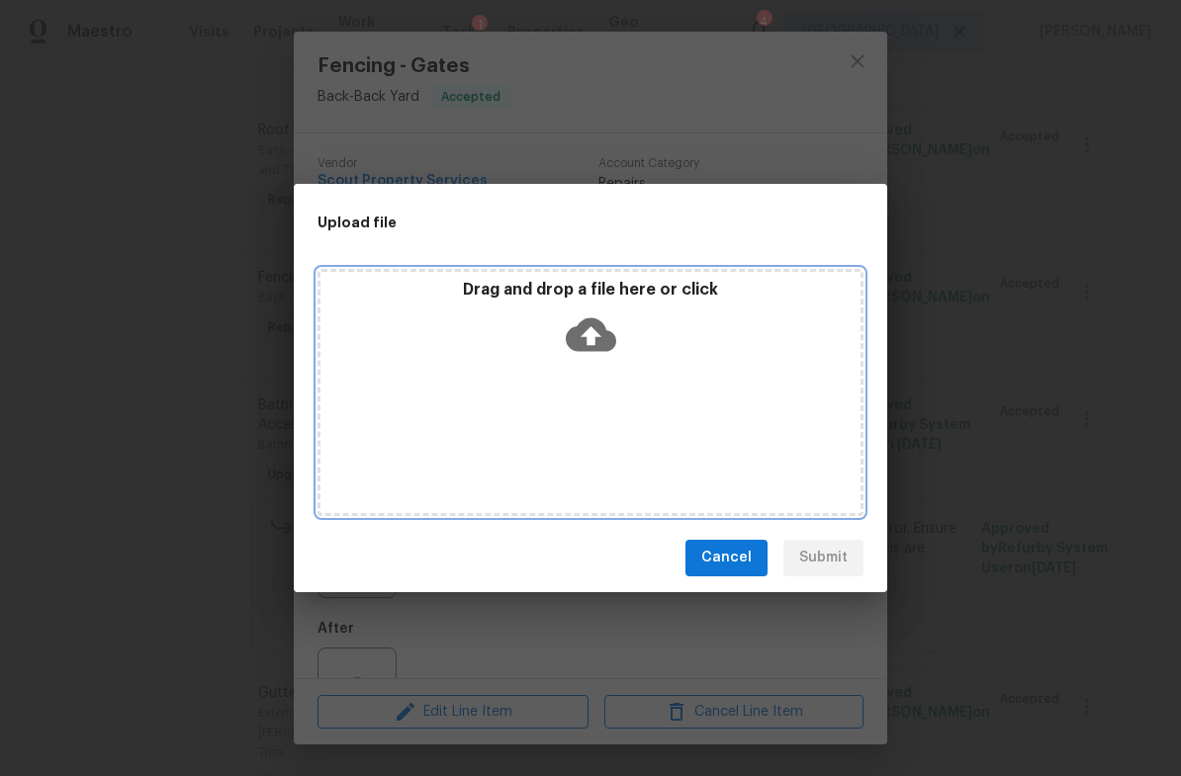
click at [607, 322] on icon at bounding box center [591, 334] width 50 height 50
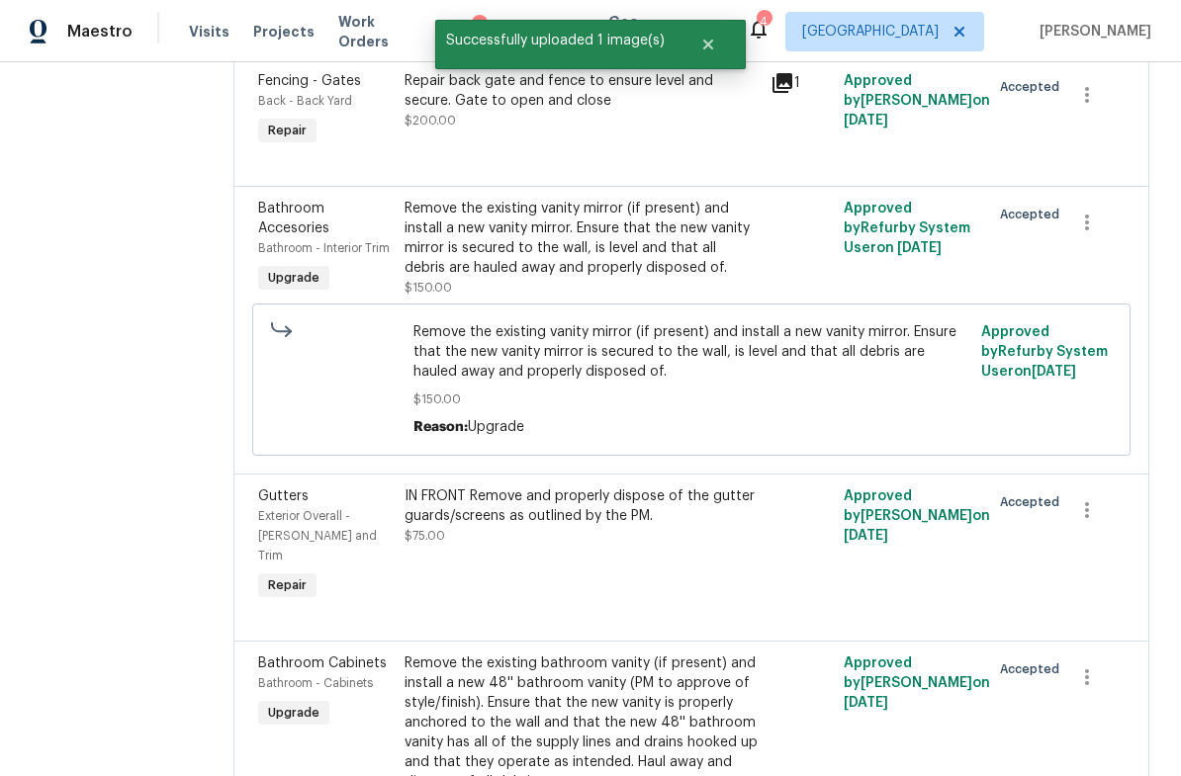
scroll to position [1398, 0]
click at [639, 207] on div "Remove the existing vanity mirror (if present) and install a new vanity mirror.…" at bounding box center [581, 237] width 354 height 79
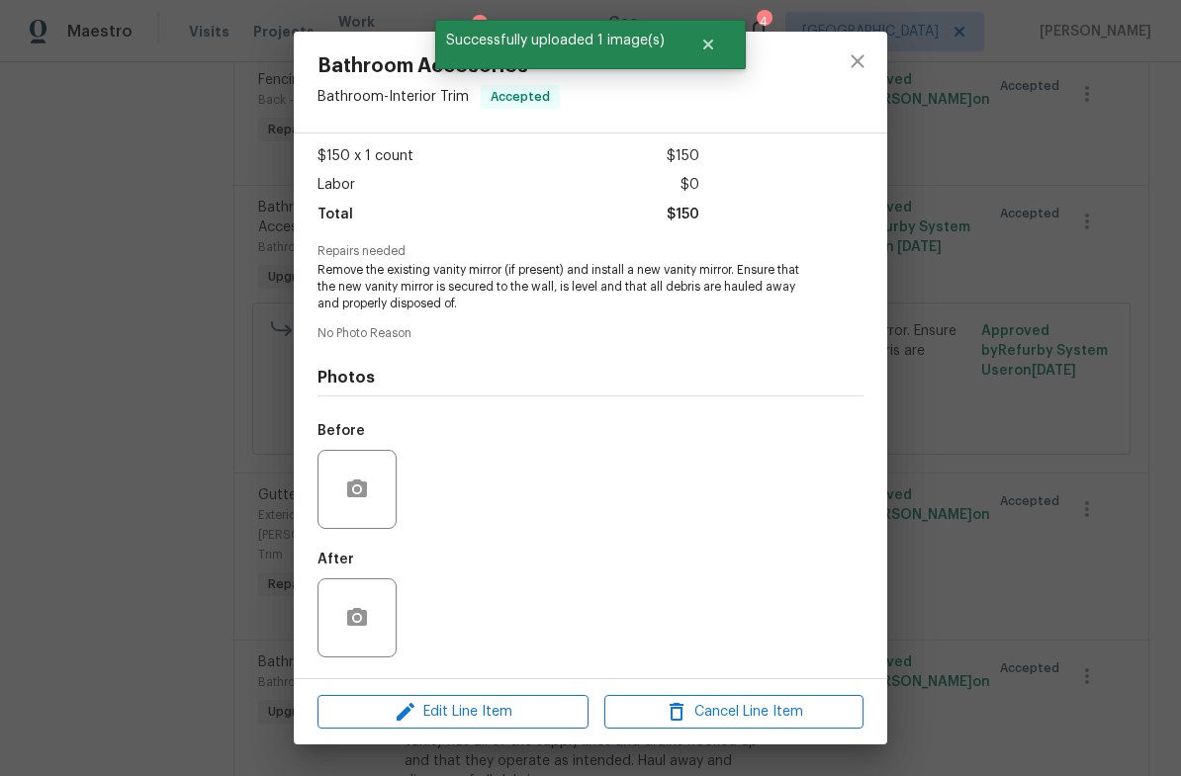
scroll to position [107, 0]
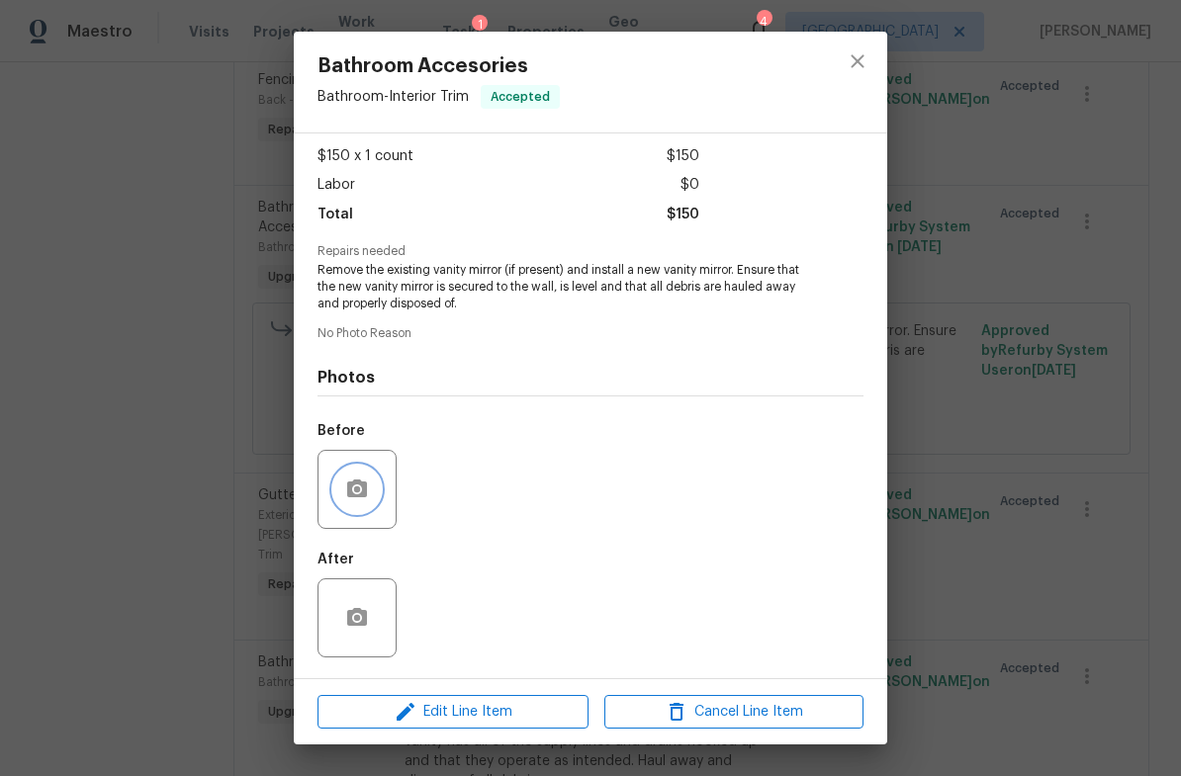
click at [365, 478] on icon "button" at bounding box center [357, 490] width 24 height 24
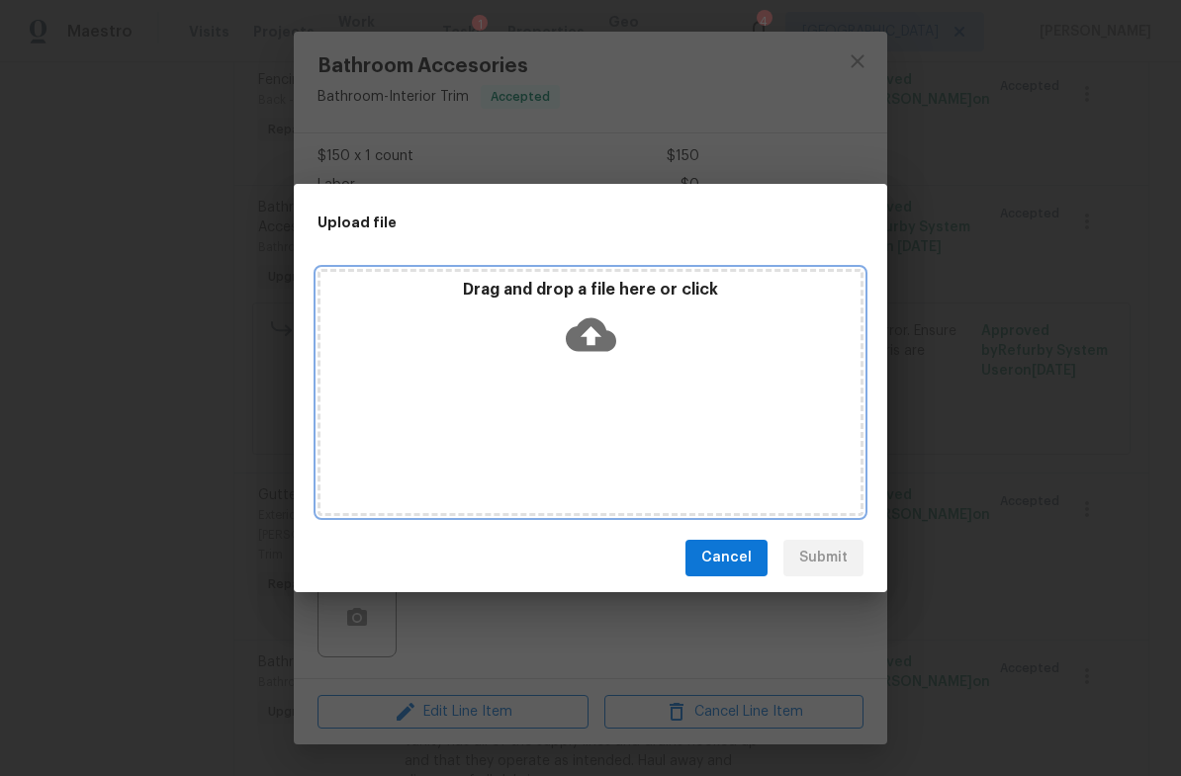
click at [607, 352] on icon at bounding box center [591, 334] width 50 height 50
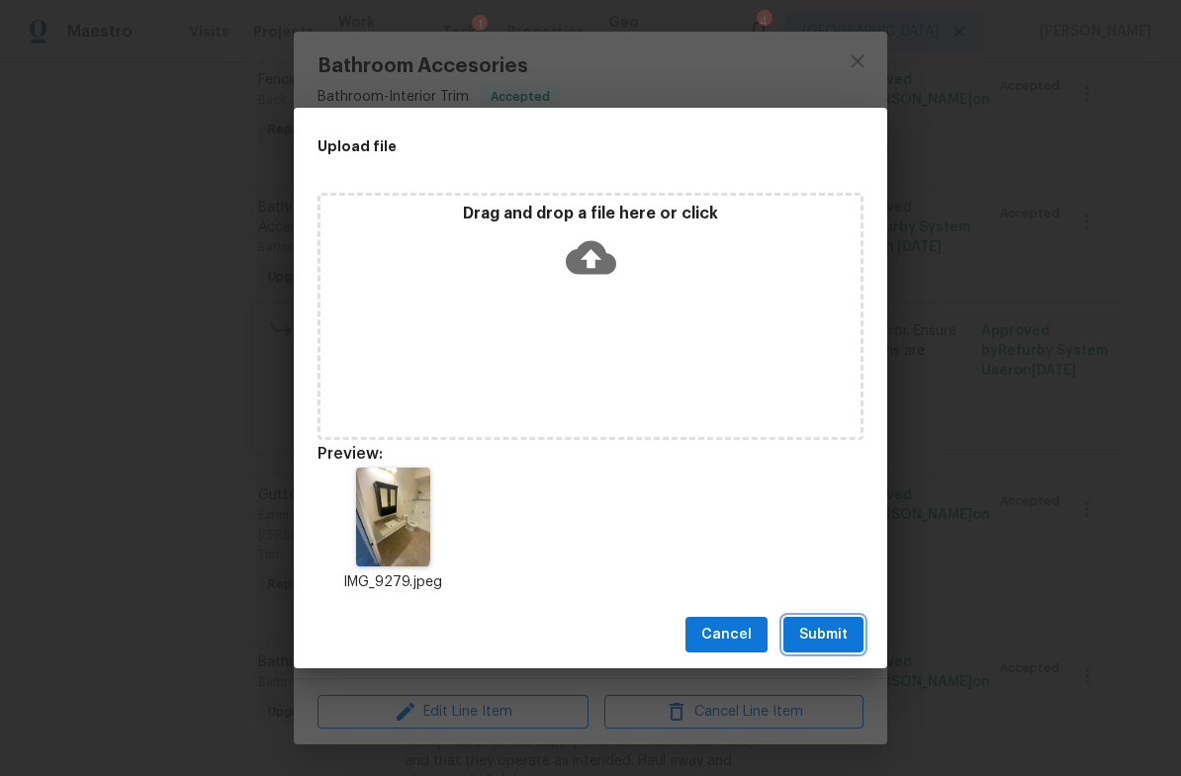
click at [834, 626] on span "Submit" at bounding box center [823, 635] width 48 height 25
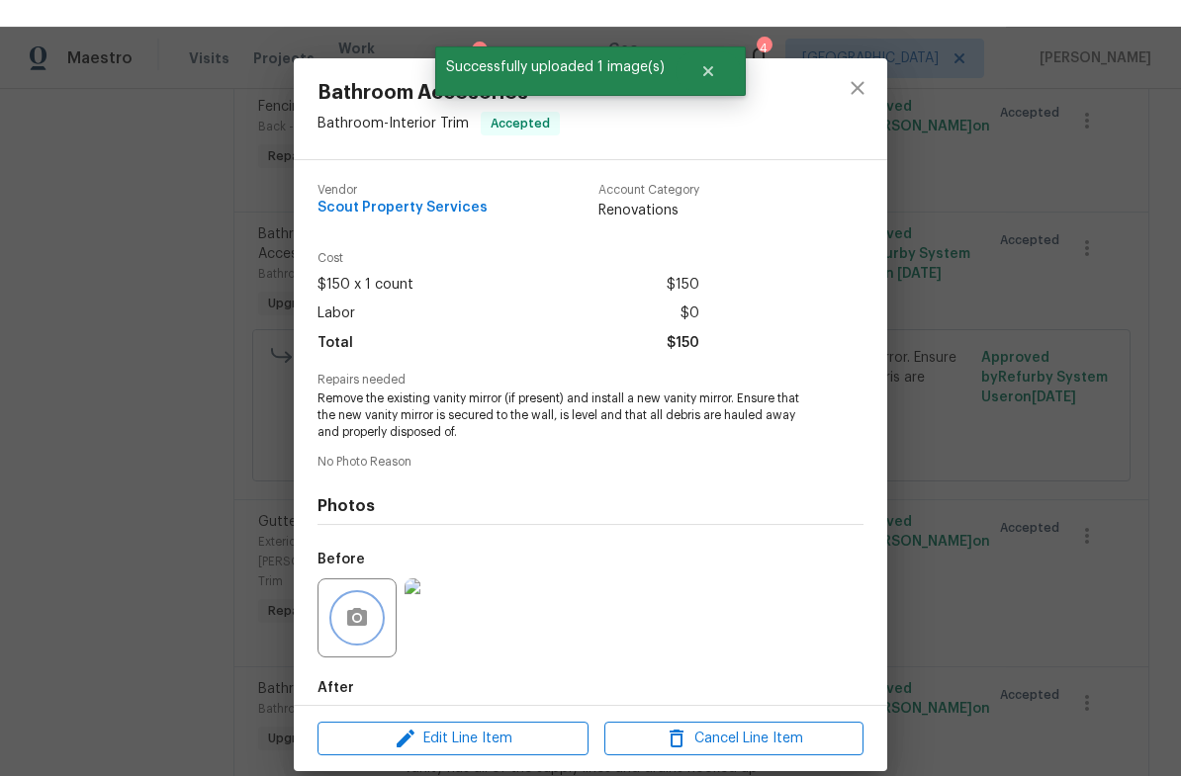
scroll to position [0, 0]
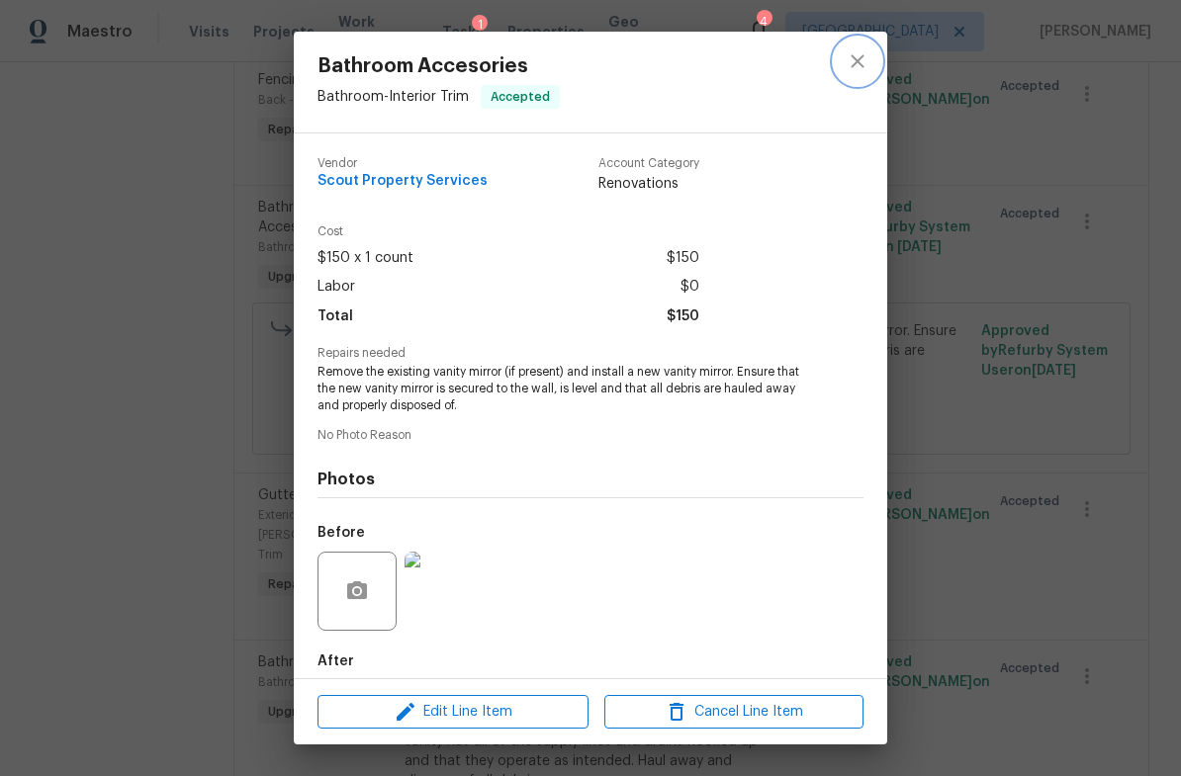
click at [864, 53] on icon "close" at bounding box center [857, 61] width 24 height 24
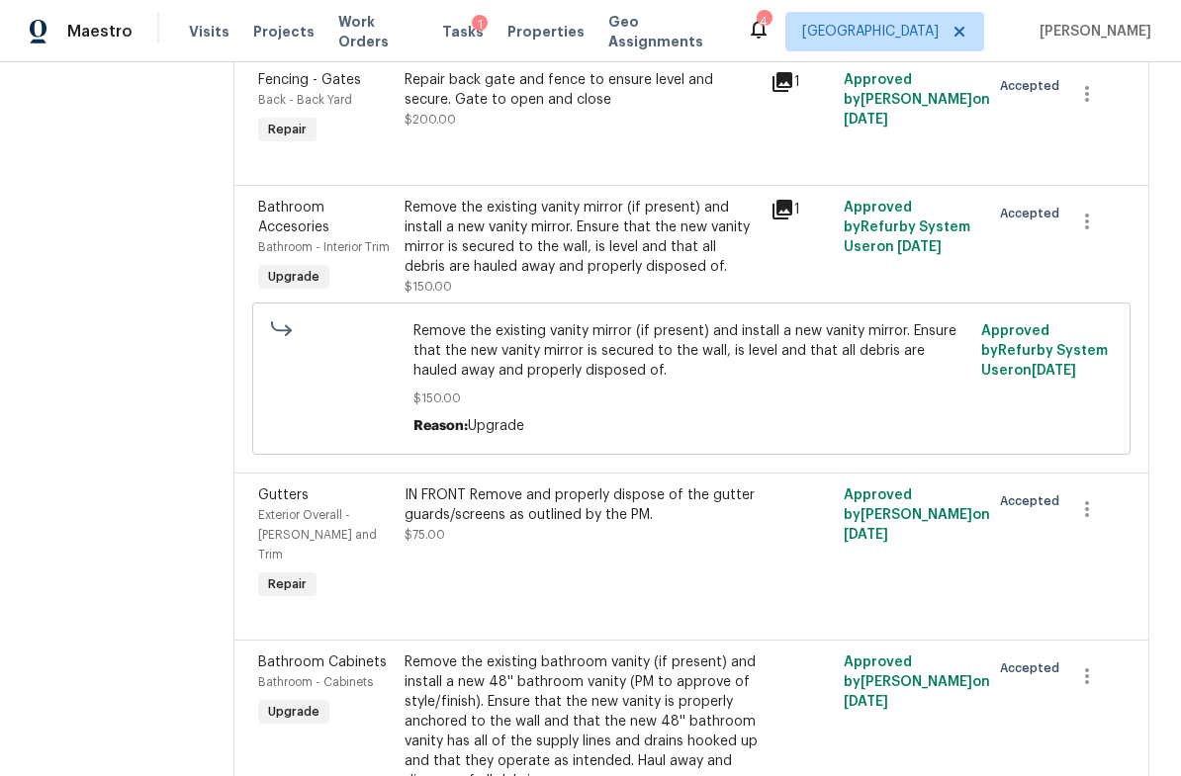
click at [404, 529] on span "$75.00" at bounding box center [424, 535] width 41 height 12
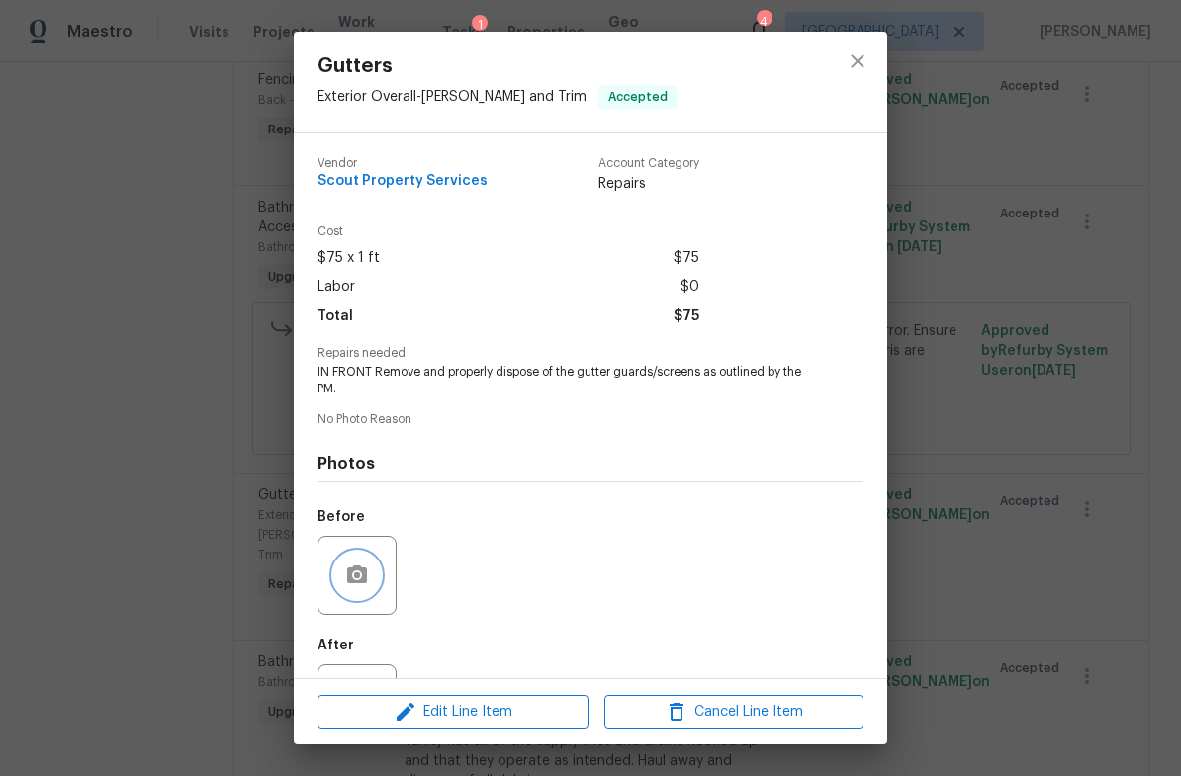
click at [348, 576] on icon "button" at bounding box center [357, 575] width 20 height 18
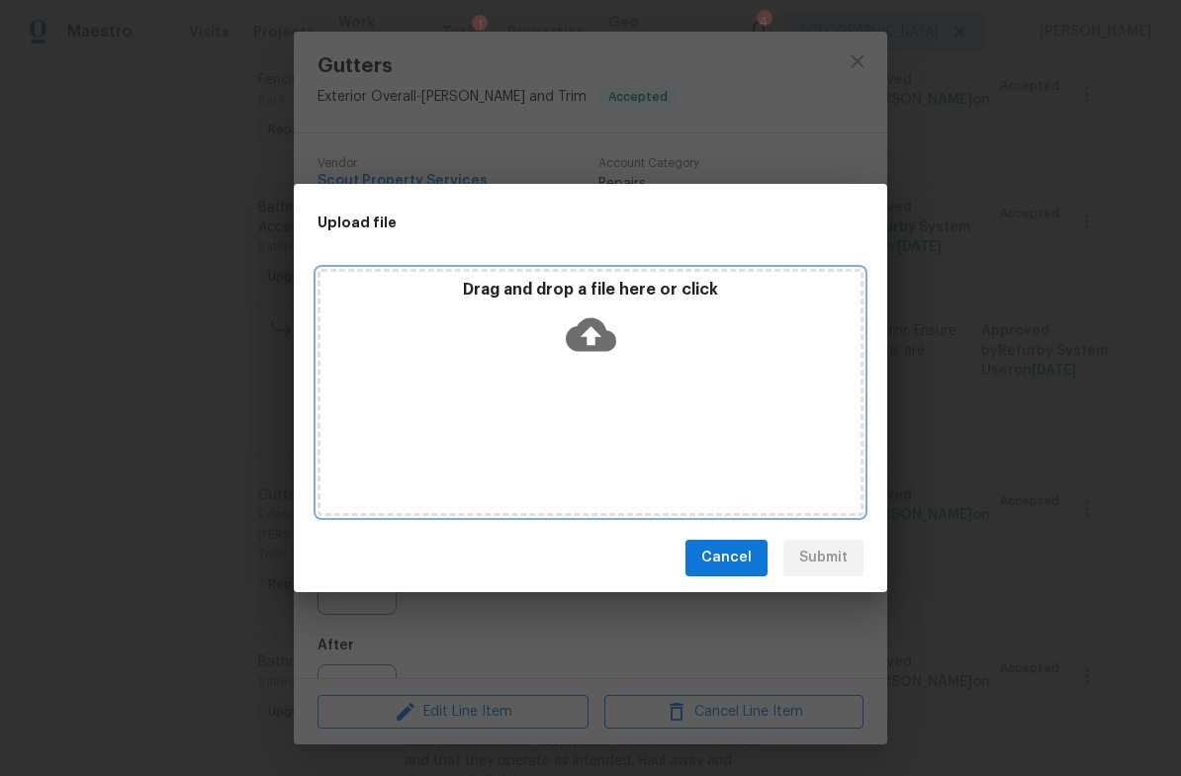
click at [633, 316] on div "Drag and drop a file here or click" at bounding box center [590, 322] width 540 height 85
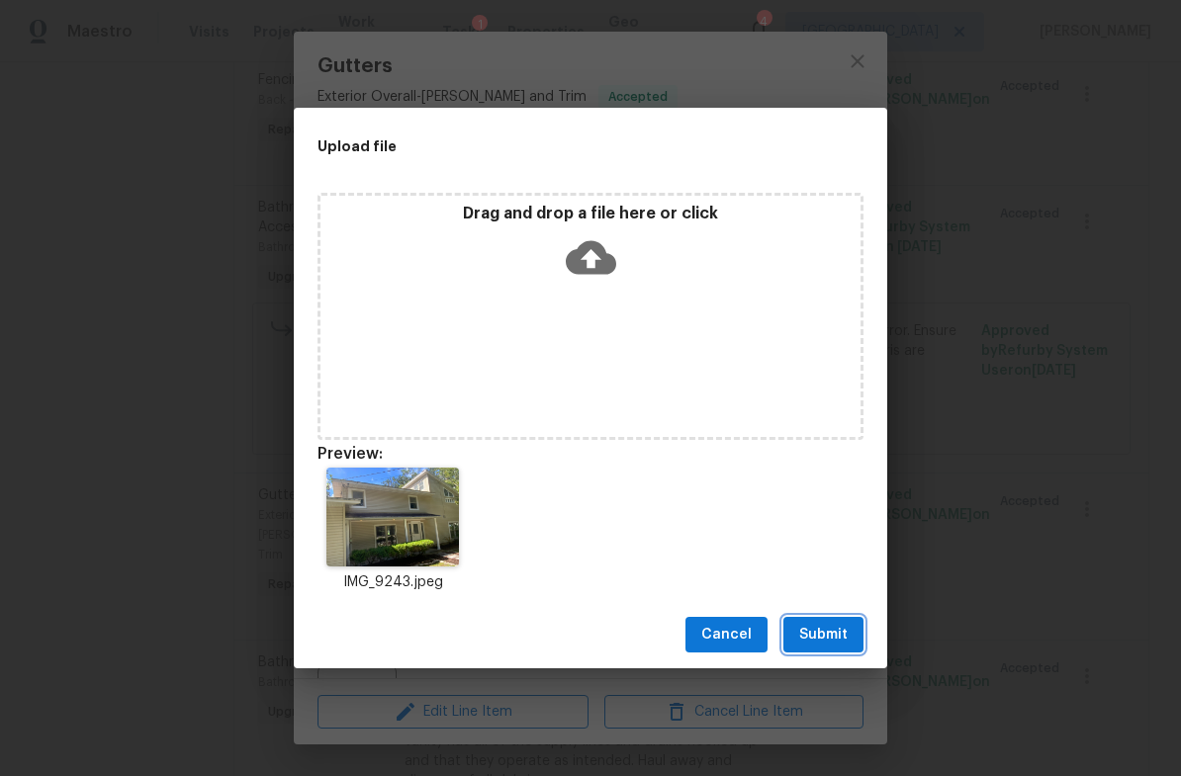
click at [837, 639] on span "Submit" at bounding box center [823, 635] width 48 height 25
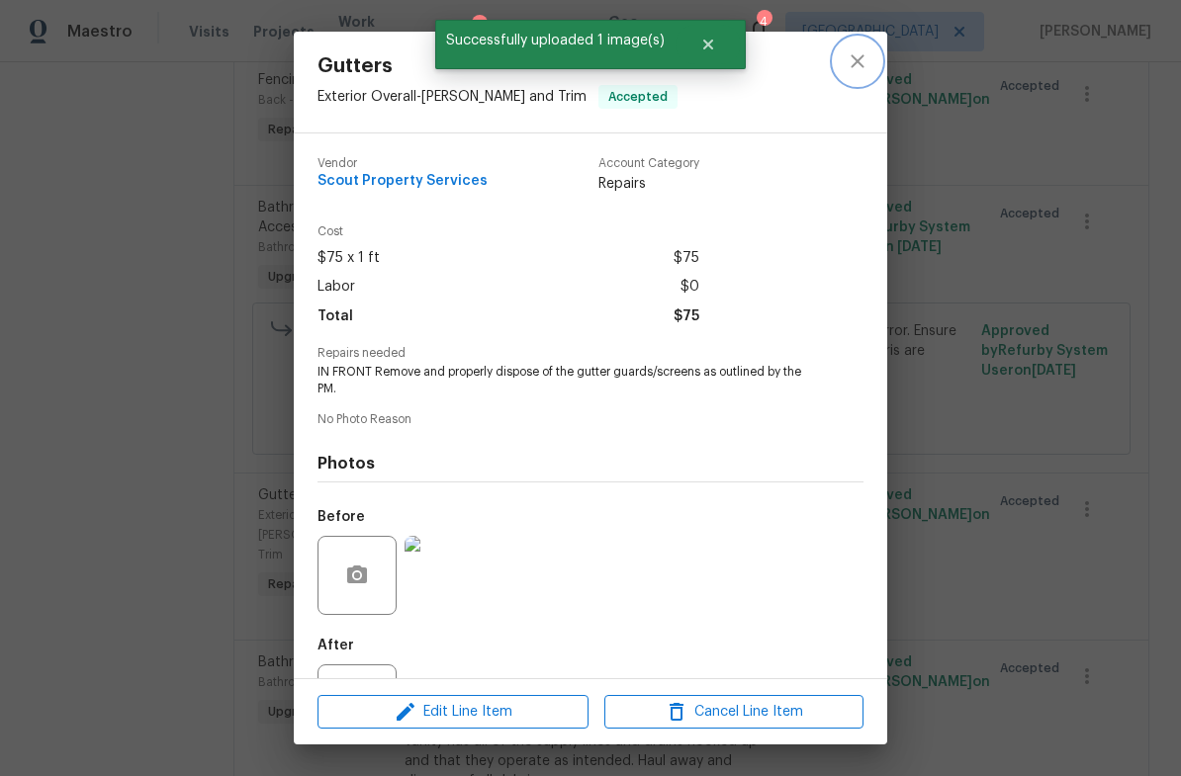
click at [867, 57] on icon "close" at bounding box center [857, 61] width 24 height 24
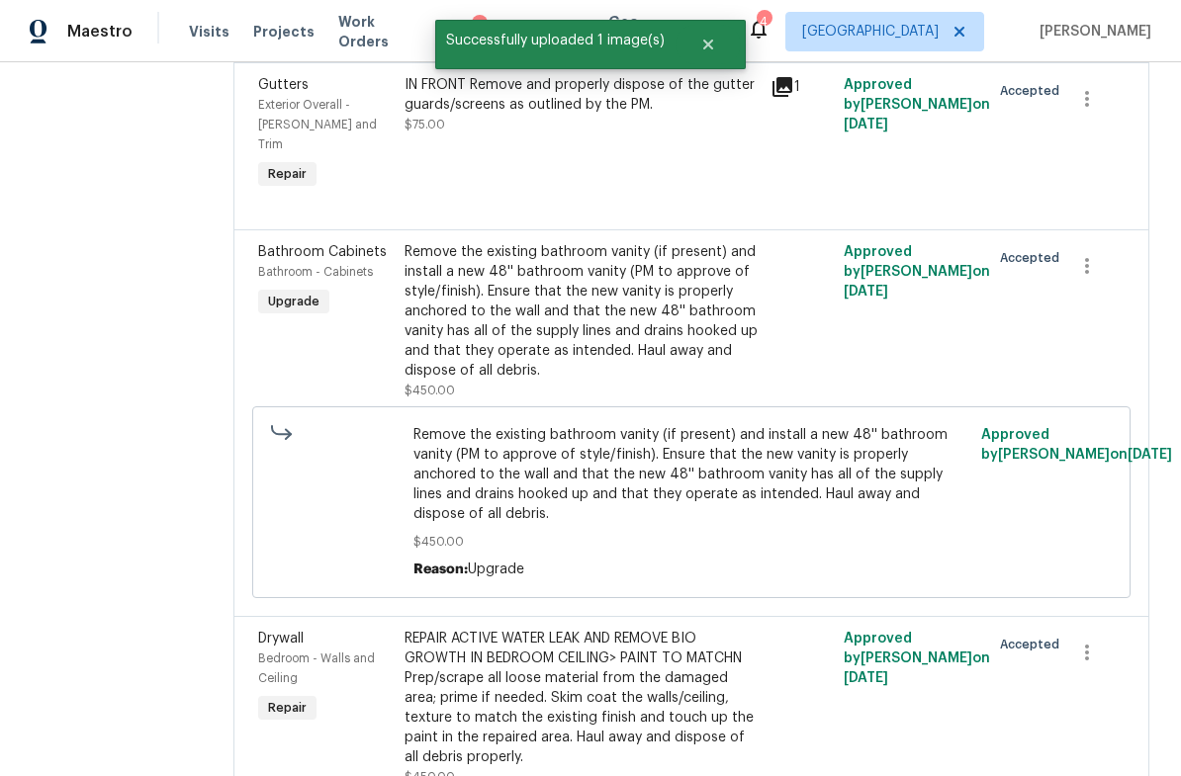
scroll to position [1810, 0]
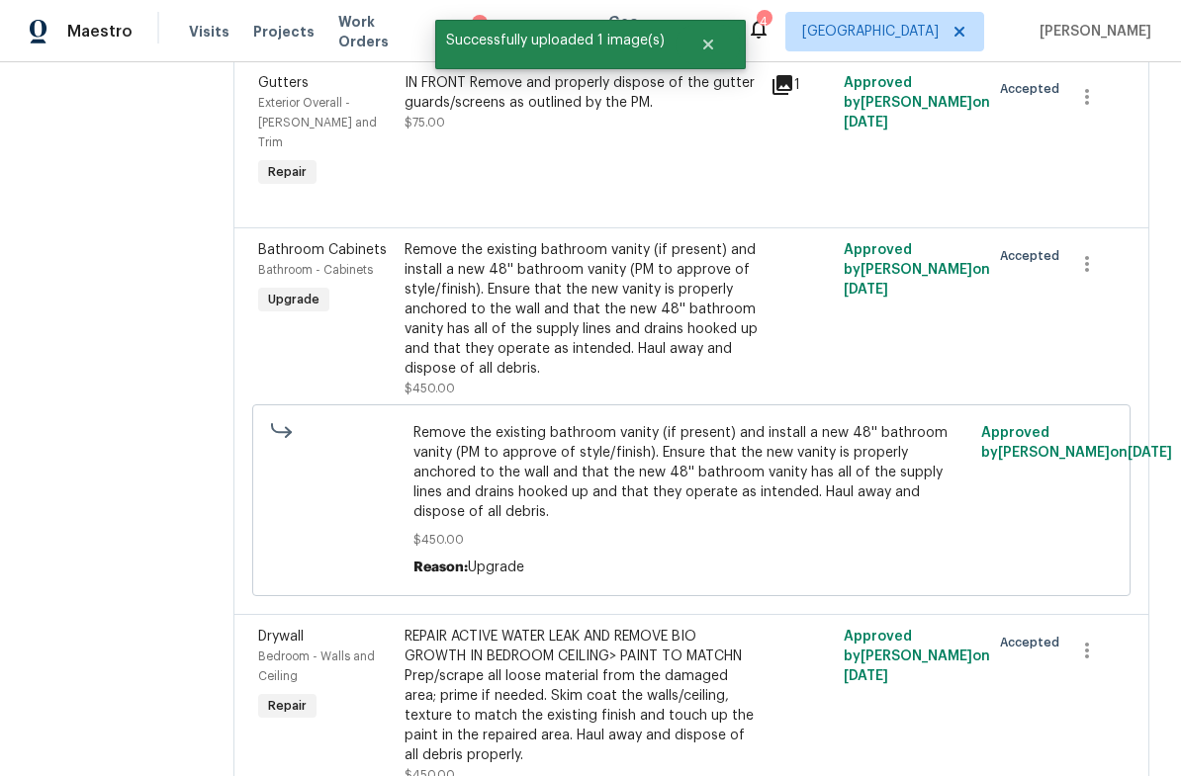
click at [641, 276] on div "Remove the existing bathroom vanity (if present) and install a new 48'' bathroo…" at bounding box center [581, 309] width 354 height 138
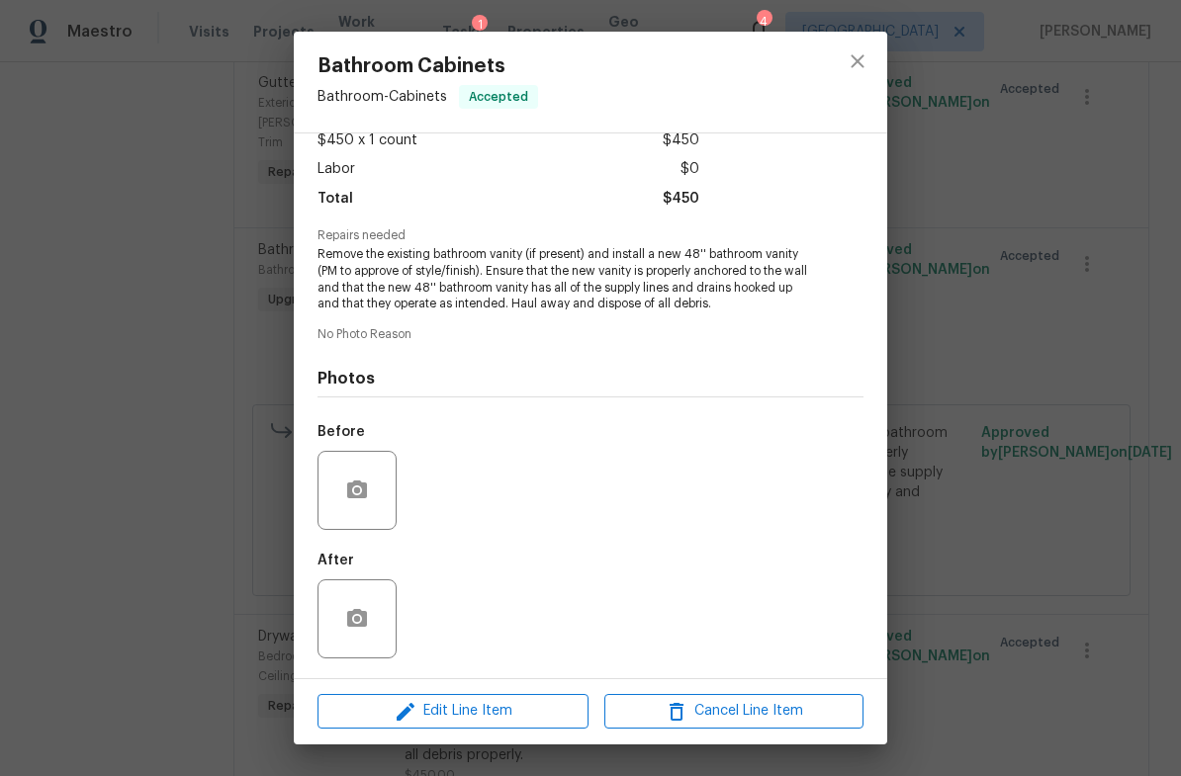
scroll to position [123, 0]
click at [354, 503] on button "button" at bounding box center [356, 490] width 47 height 47
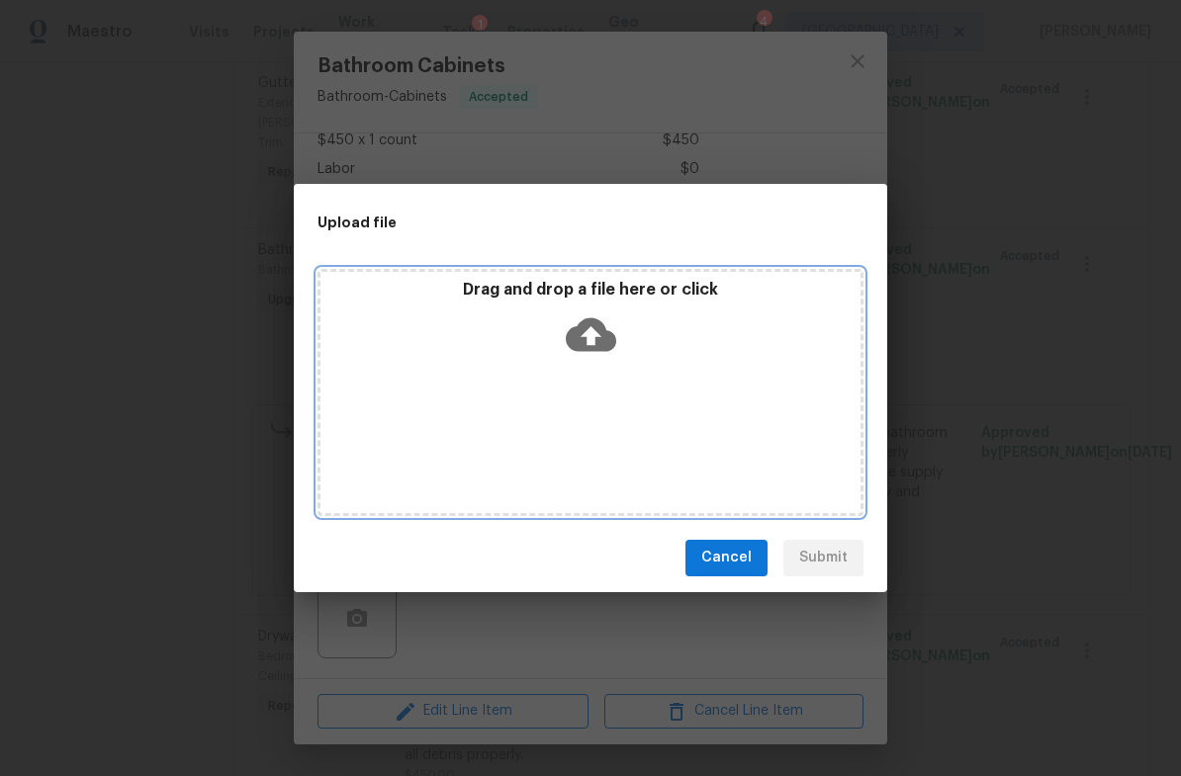
click at [602, 335] on icon at bounding box center [591, 334] width 50 height 34
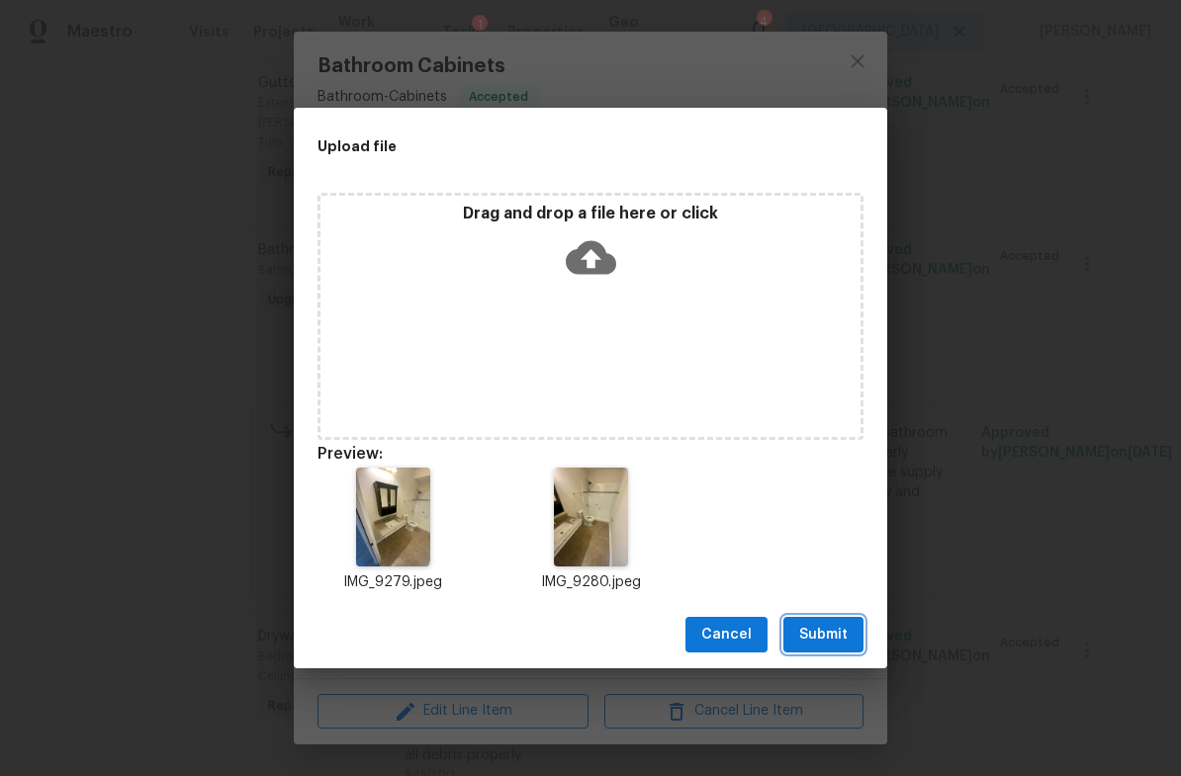
click at [845, 629] on span "Submit" at bounding box center [823, 635] width 48 height 25
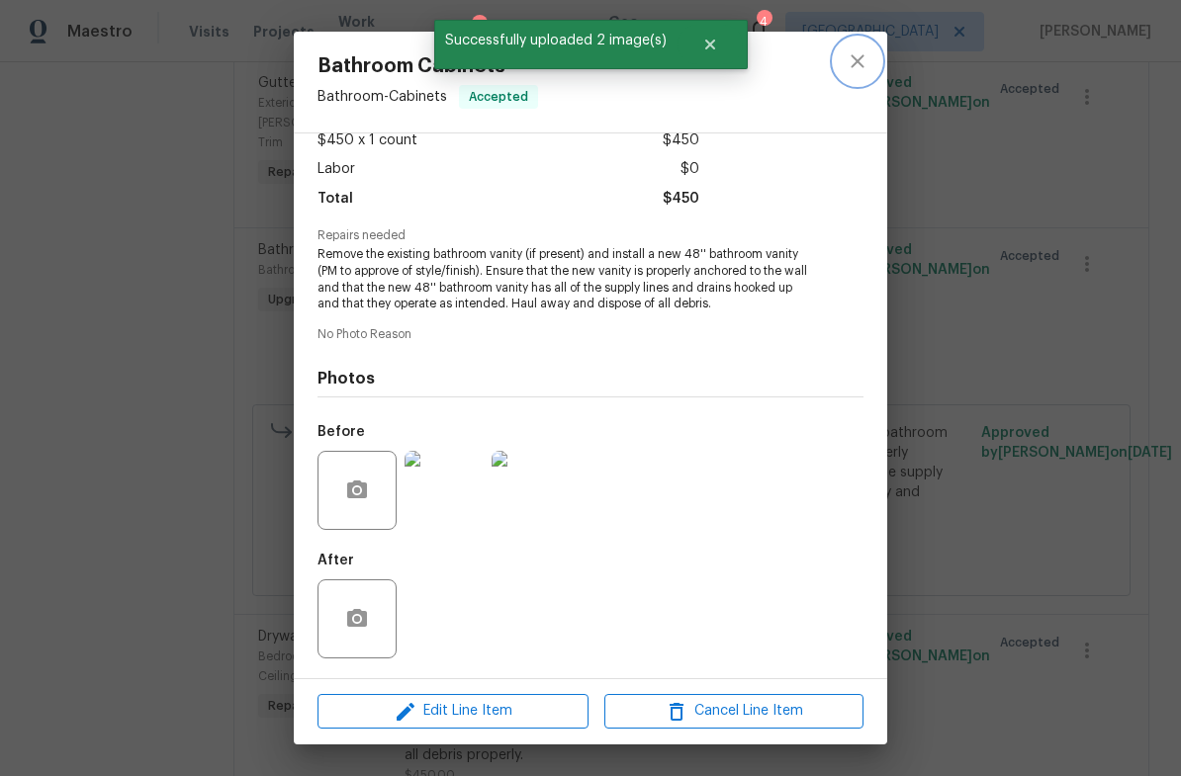
click at [865, 62] on icon "close" at bounding box center [857, 61] width 24 height 24
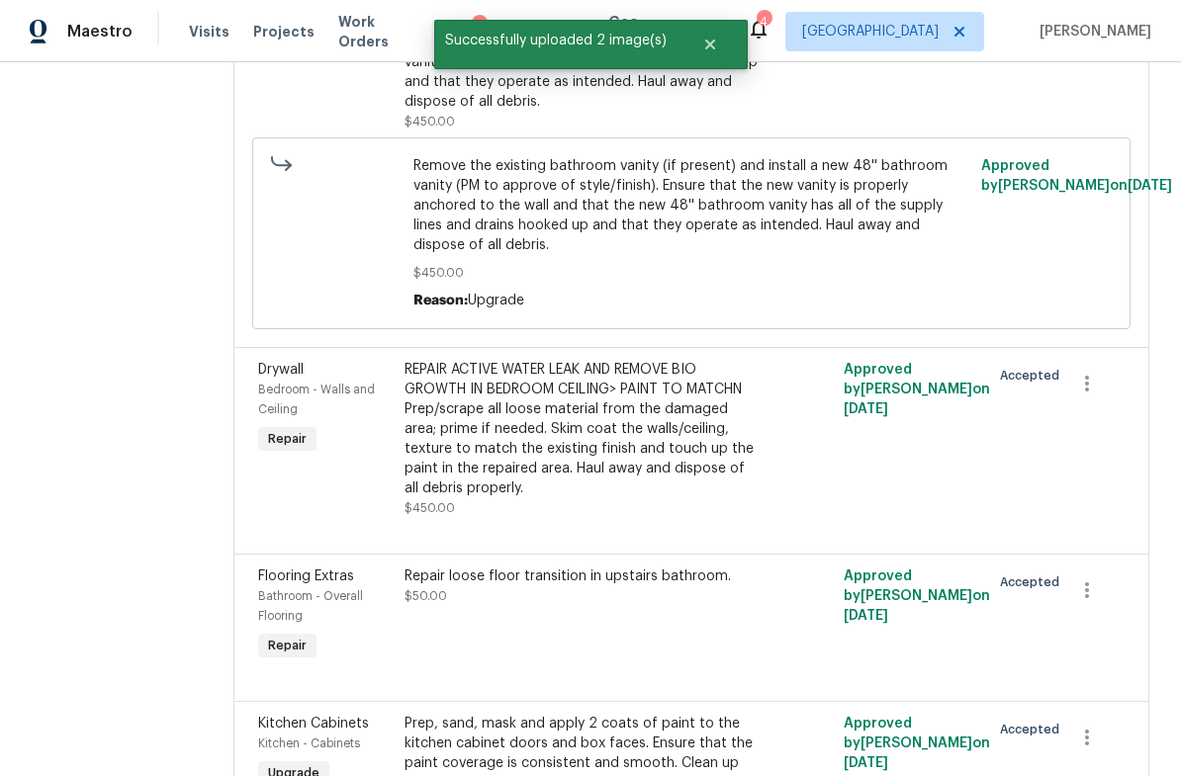
scroll to position [2075, 0]
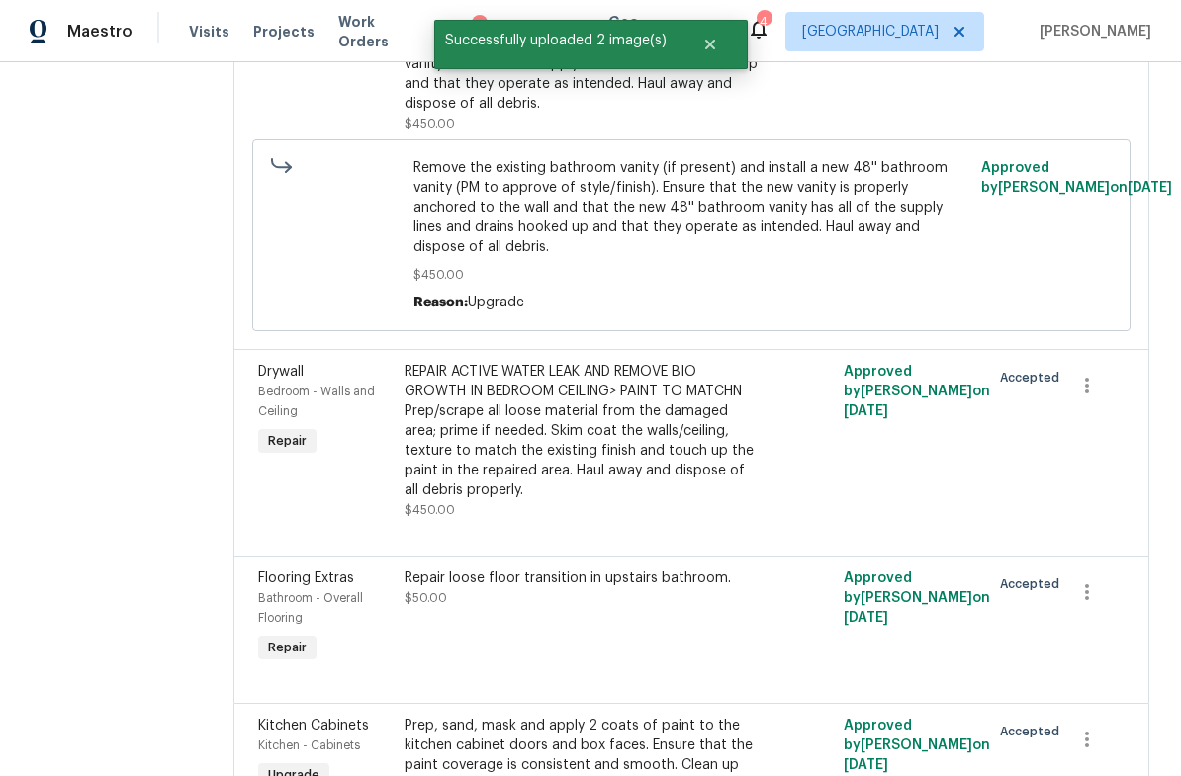
click at [690, 362] on div "REPAIR ACTIVE WATER LEAK AND REMOVE BIO GROWTH IN BEDROOM CEILING> PAINT TO MAT…" at bounding box center [581, 431] width 354 height 138
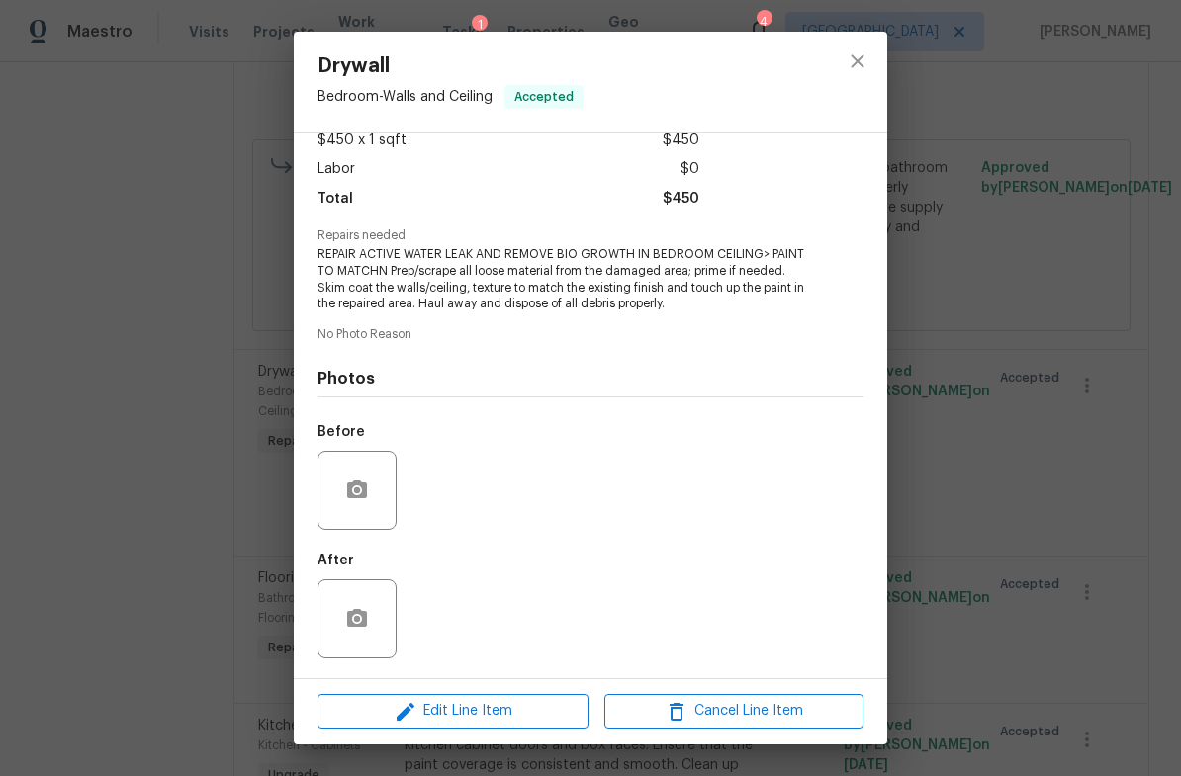
scroll to position [123, 0]
click at [355, 499] on icon "button" at bounding box center [357, 491] width 24 height 24
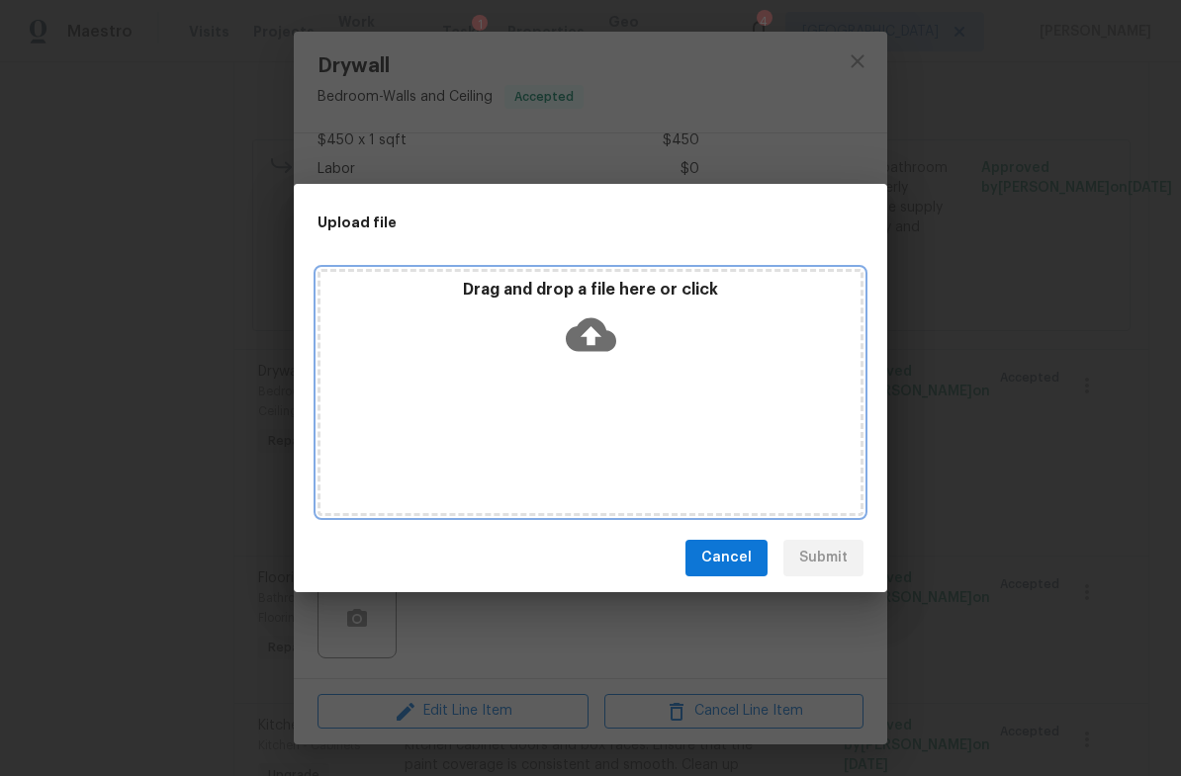
click at [605, 330] on icon at bounding box center [591, 334] width 50 height 34
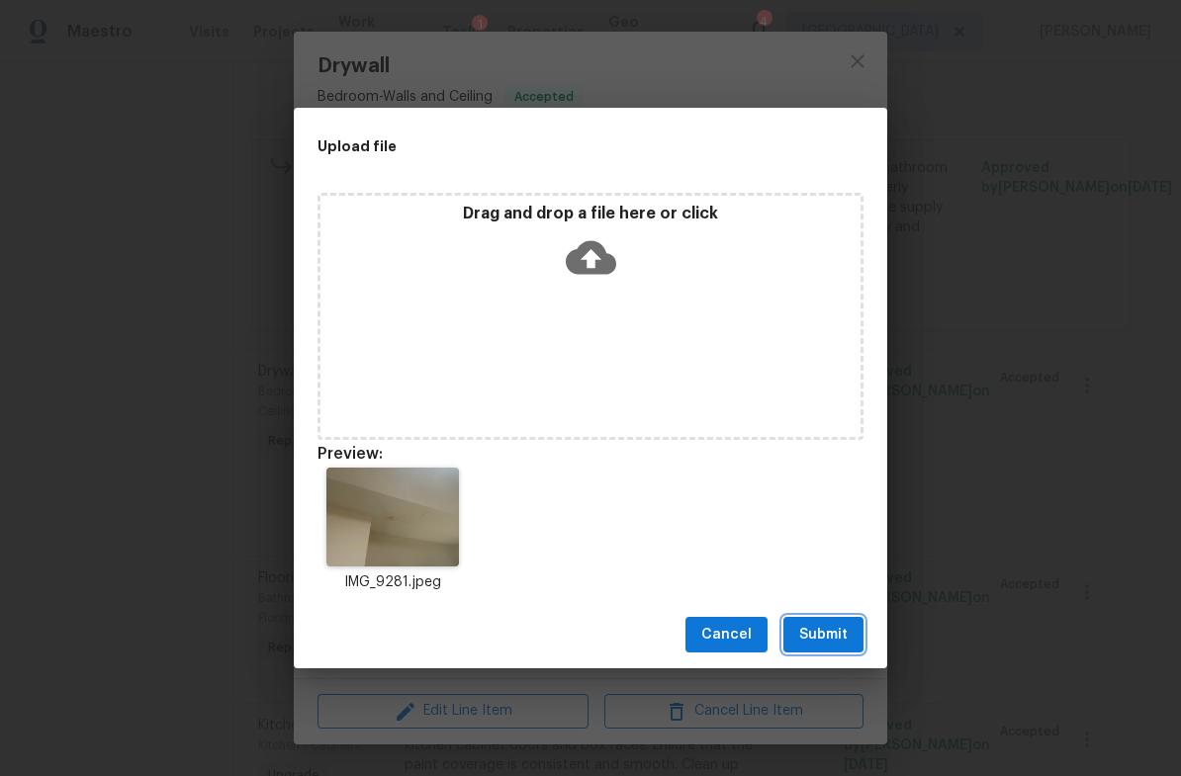
click at [838, 635] on span "Submit" at bounding box center [823, 635] width 48 height 25
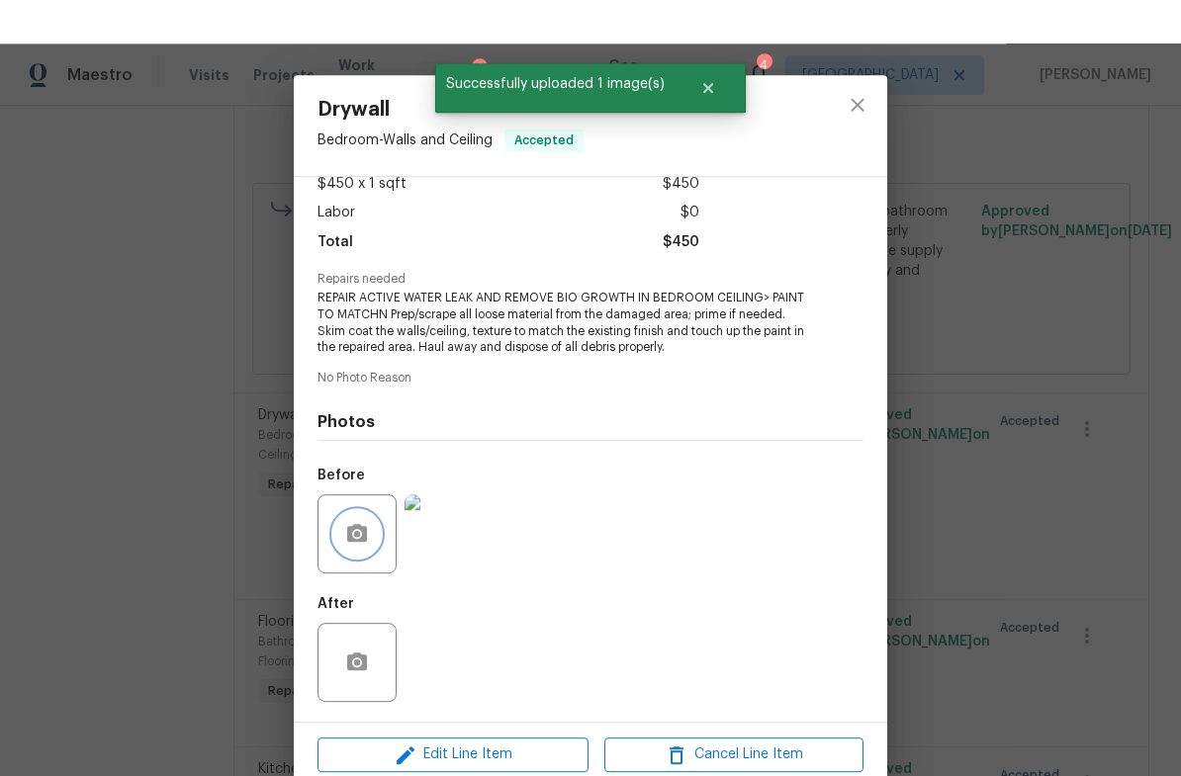
scroll to position [0, 0]
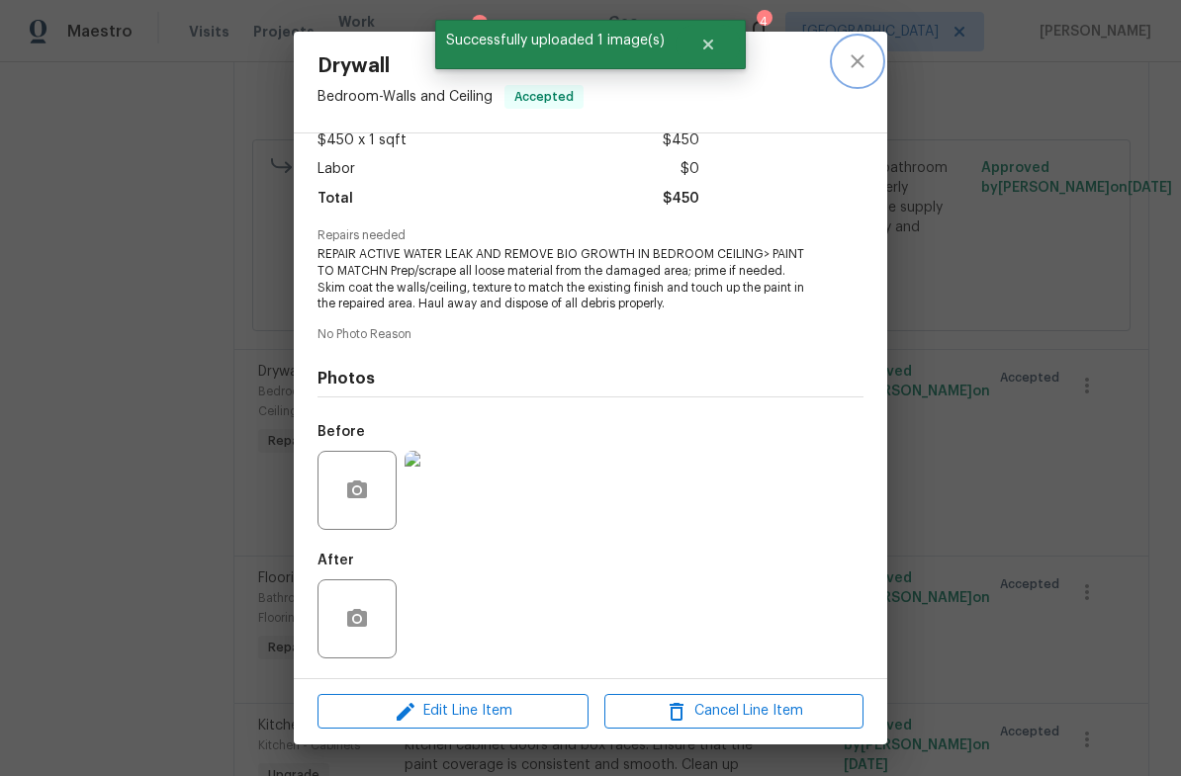
click at [863, 55] on icon "close" at bounding box center [856, 60] width 13 height 13
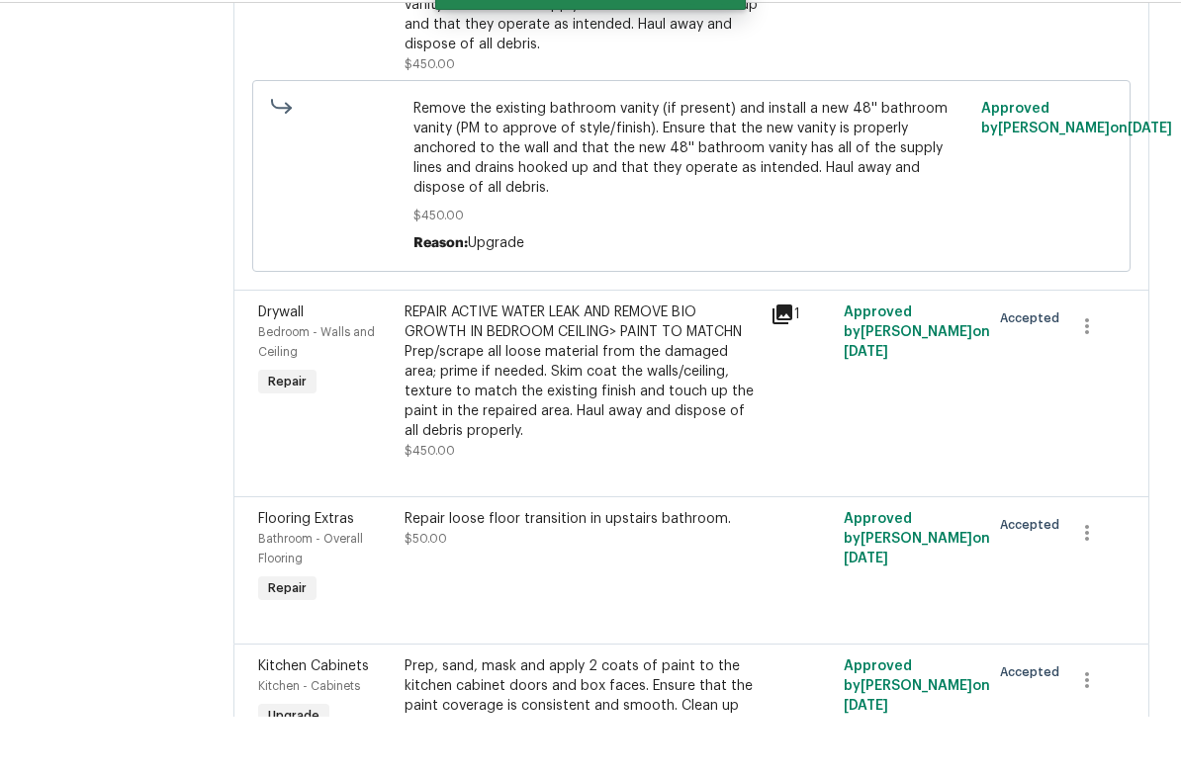
scroll to position [48, 0]
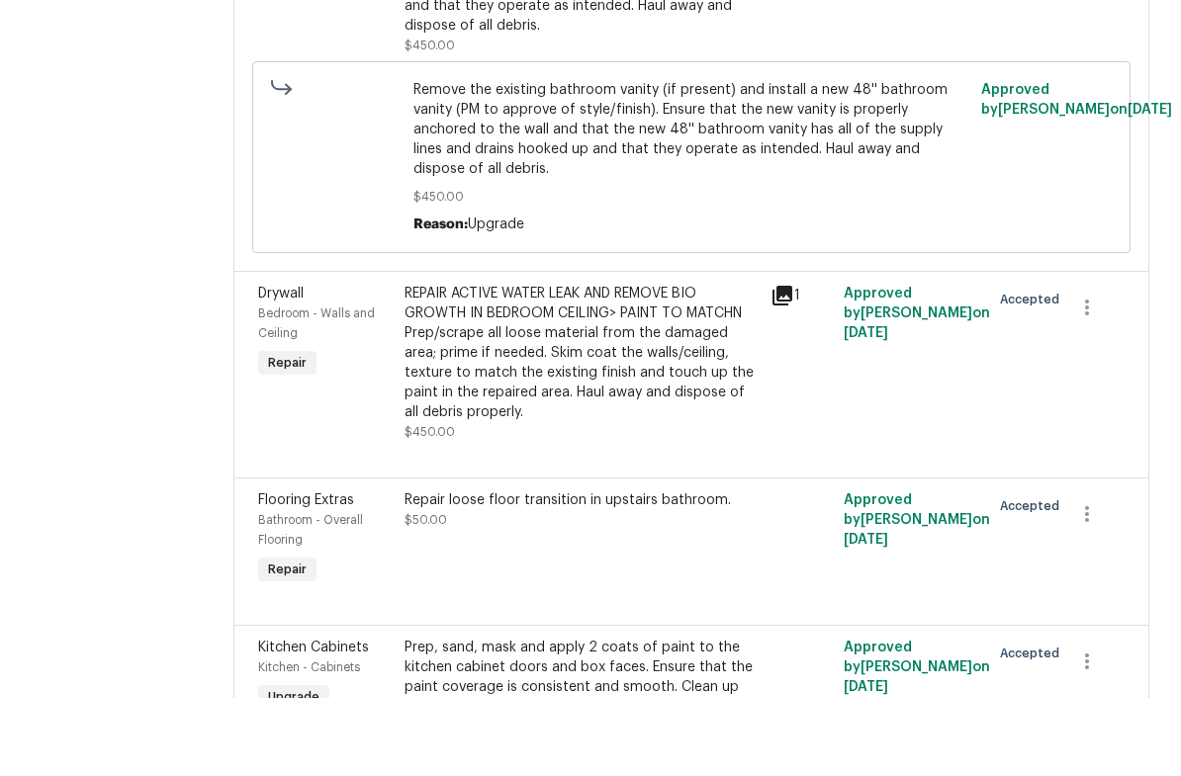
click at [702, 569] on div "Repair loose floor transition in upstairs bathroom. $50.00" at bounding box center [581, 589] width 354 height 40
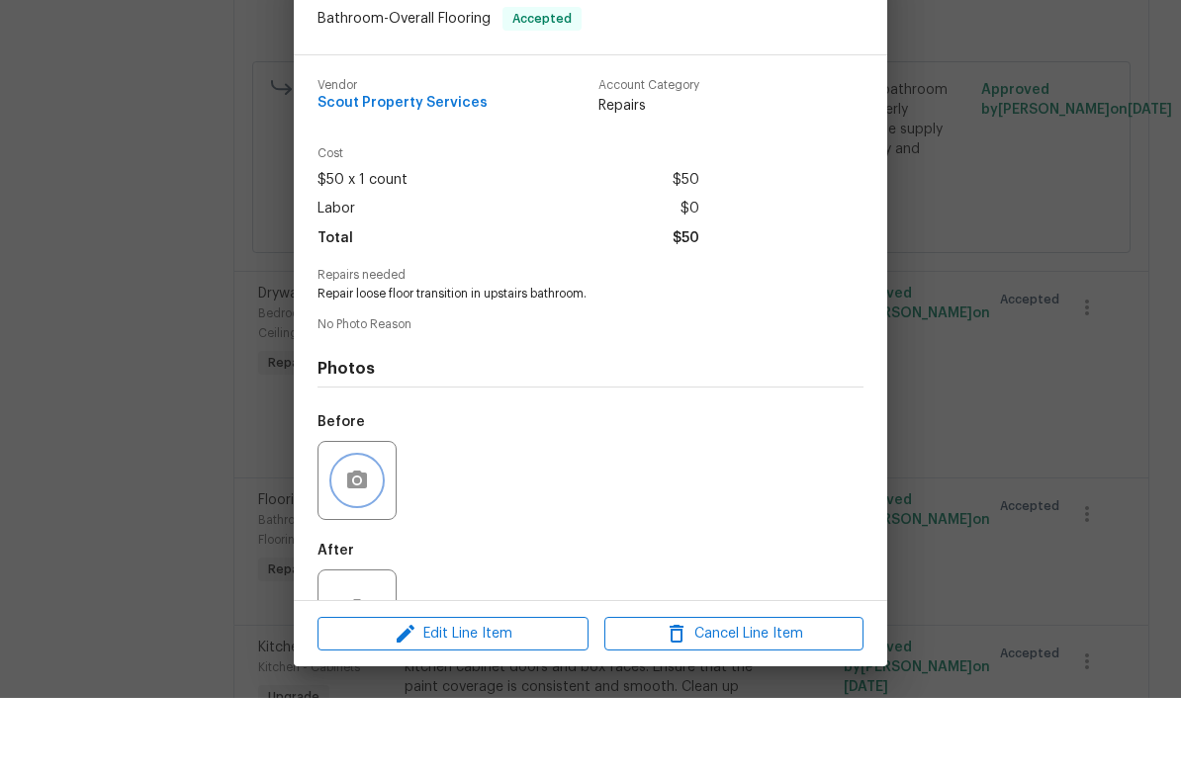
click at [378, 535] on button "button" at bounding box center [356, 558] width 47 height 47
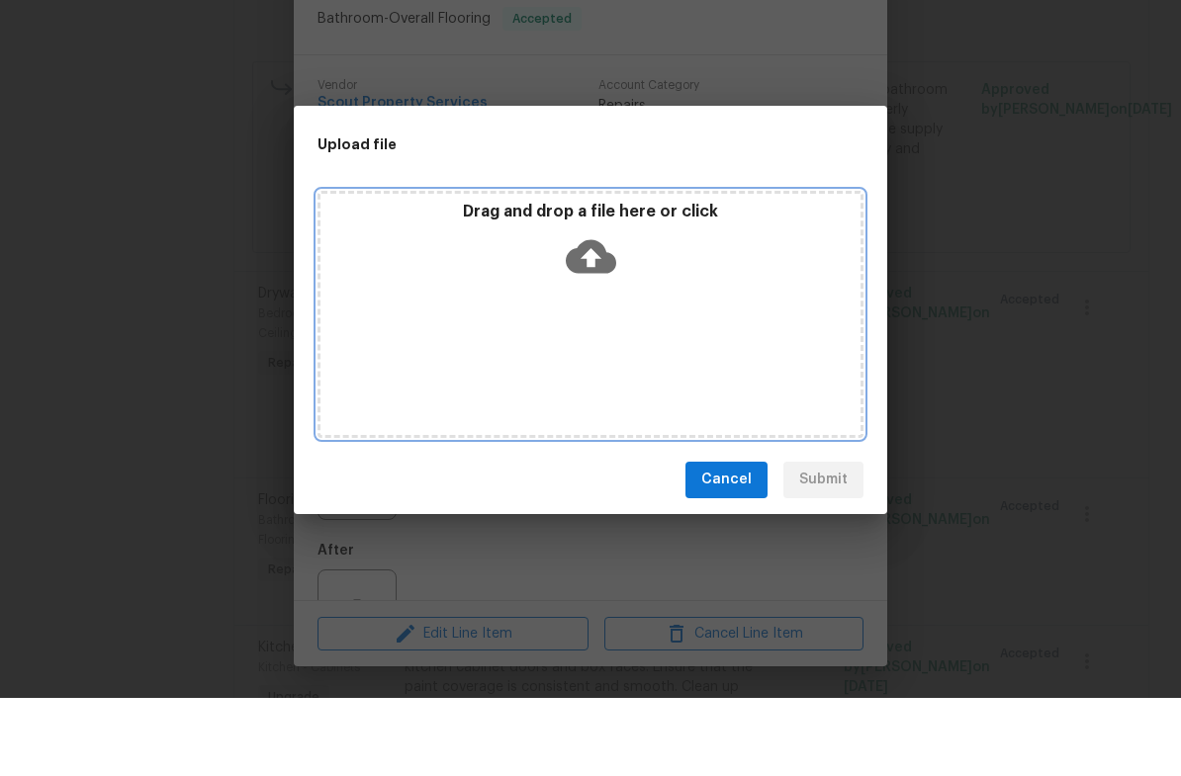
click at [585, 317] on icon at bounding box center [591, 334] width 50 height 34
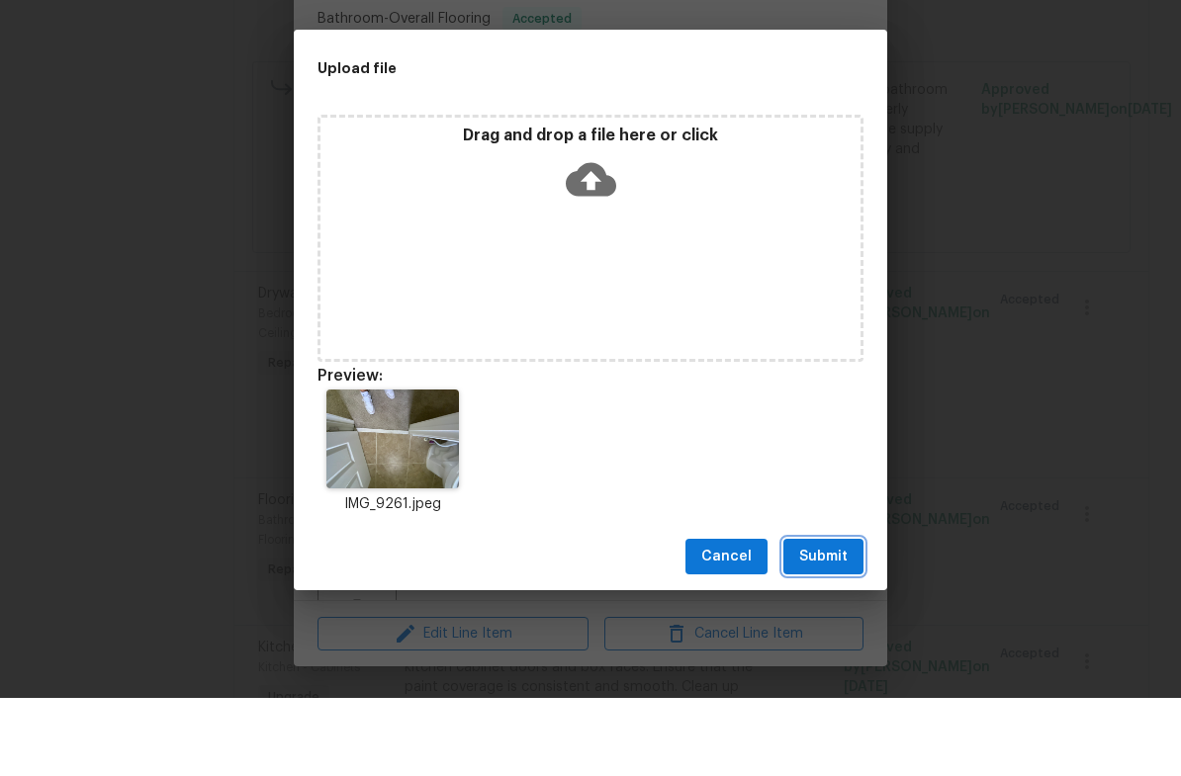
click at [858, 617] on button "Submit" at bounding box center [823, 635] width 80 height 37
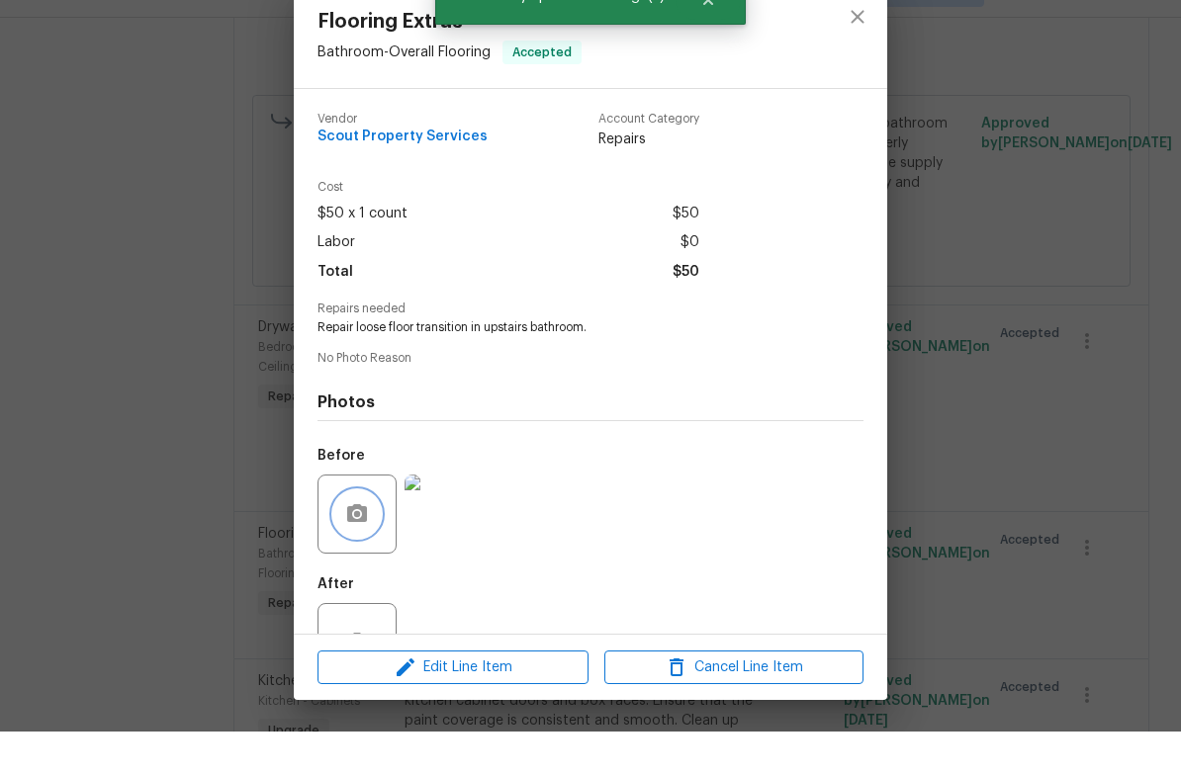
scroll to position [0, 0]
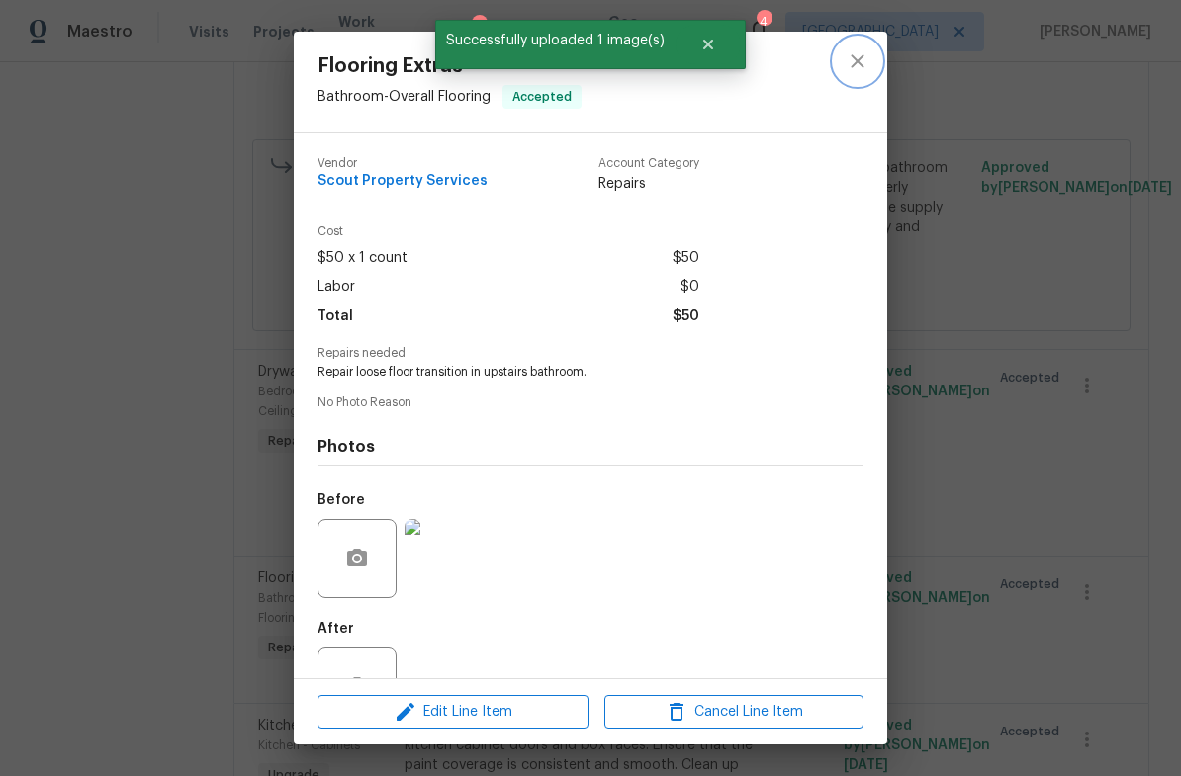
click at [873, 58] on button "close" at bounding box center [857, 61] width 47 height 47
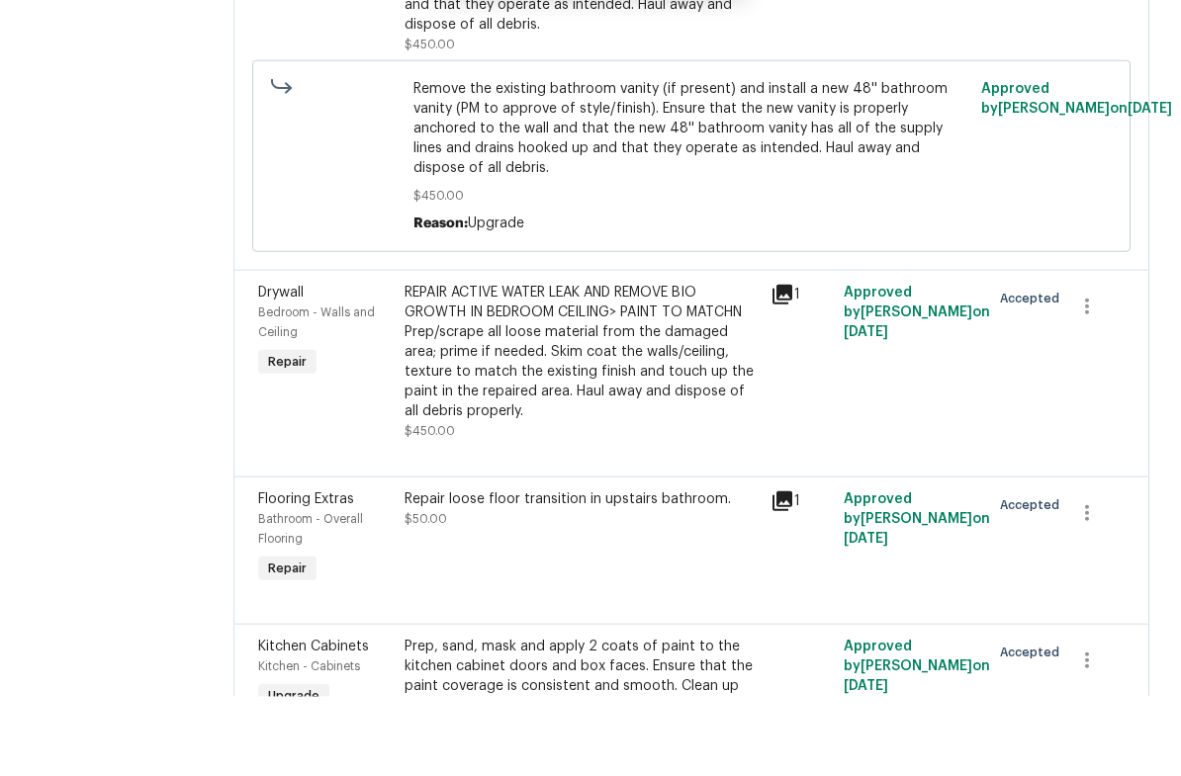
scroll to position [48, 0]
click at [410, 716] on div "Prep, sand, mask and apply 2 coats of paint to the kitchen cabinet doors and bo…" at bounding box center [581, 765] width 354 height 99
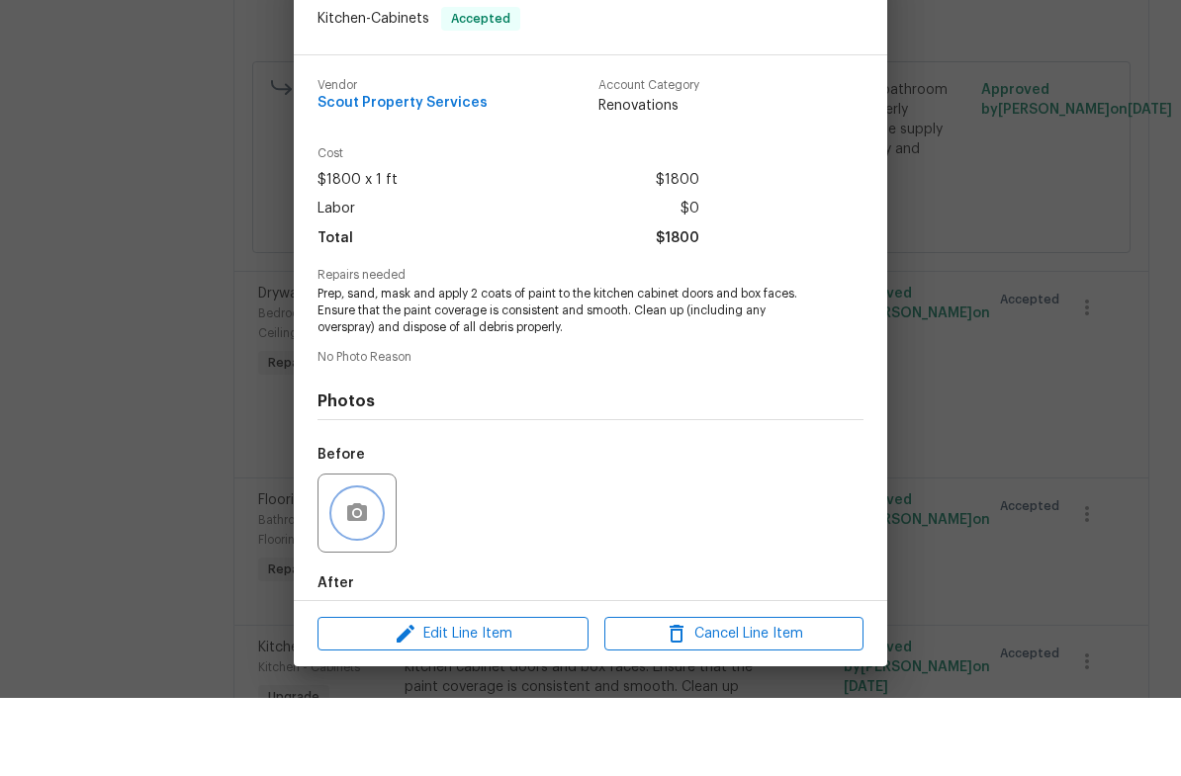
click at [366, 579] on icon "button" at bounding box center [357, 591] width 24 height 24
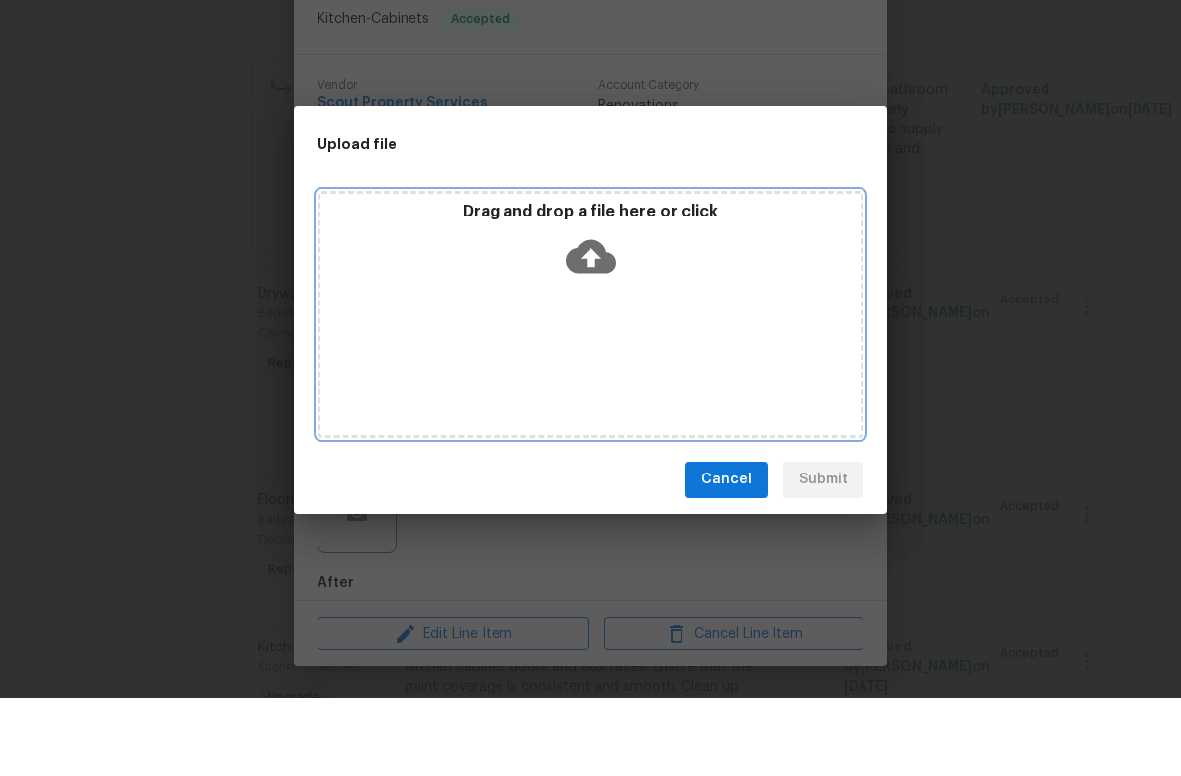
click at [581, 317] on icon at bounding box center [591, 334] width 50 height 34
click at [612, 317] on icon at bounding box center [591, 334] width 50 height 34
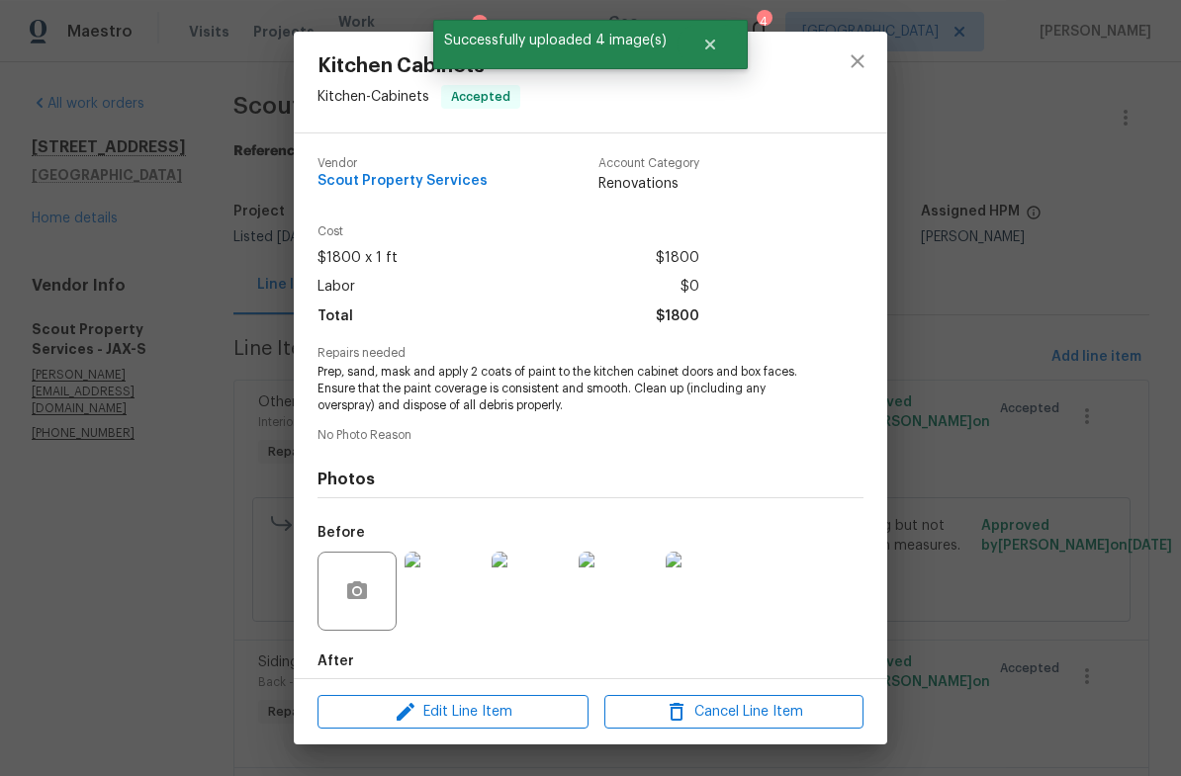
scroll to position [2075, 0]
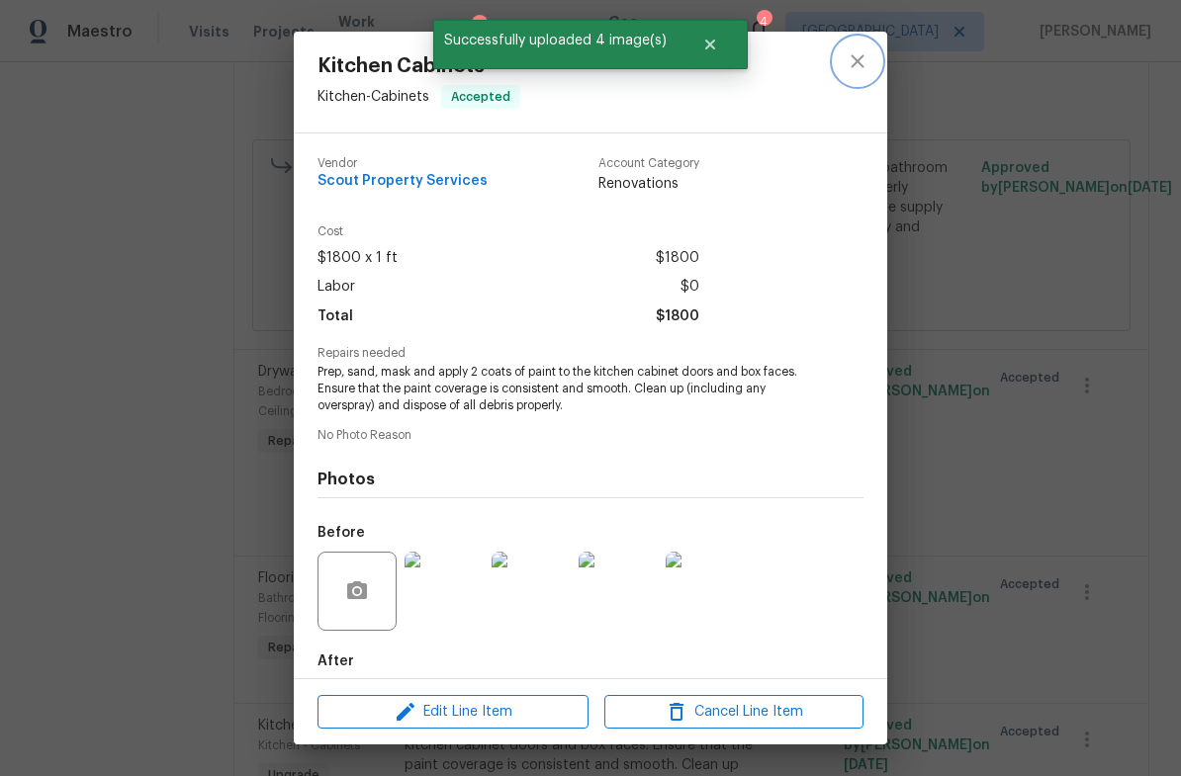
click at [857, 64] on icon "close" at bounding box center [857, 61] width 24 height 24
